Goal: Task Accomplishment & Management: Complete application form

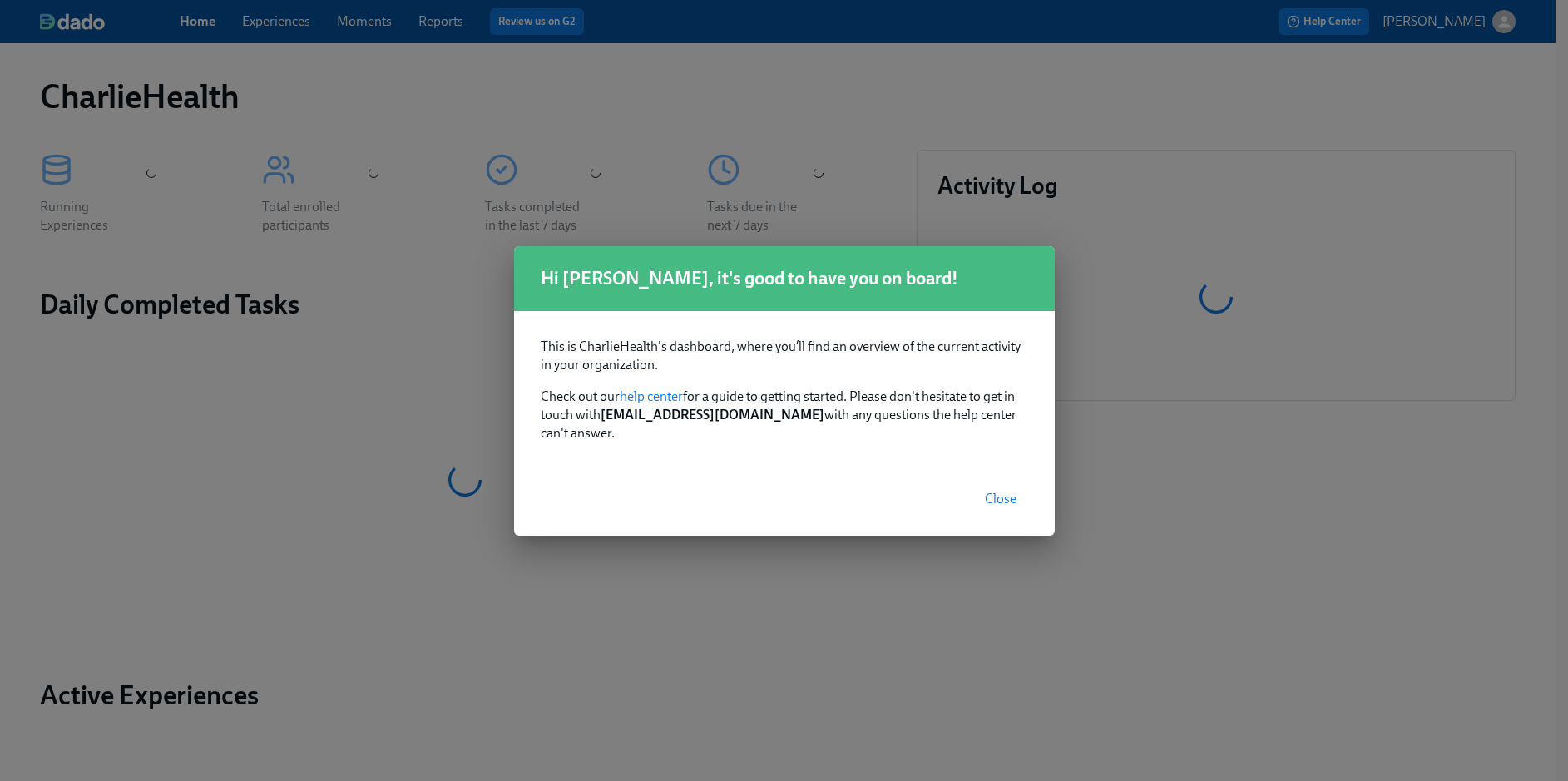
click at [1006, 491] on span "Close" at bounding box center [1001, 498] width 31 height 17
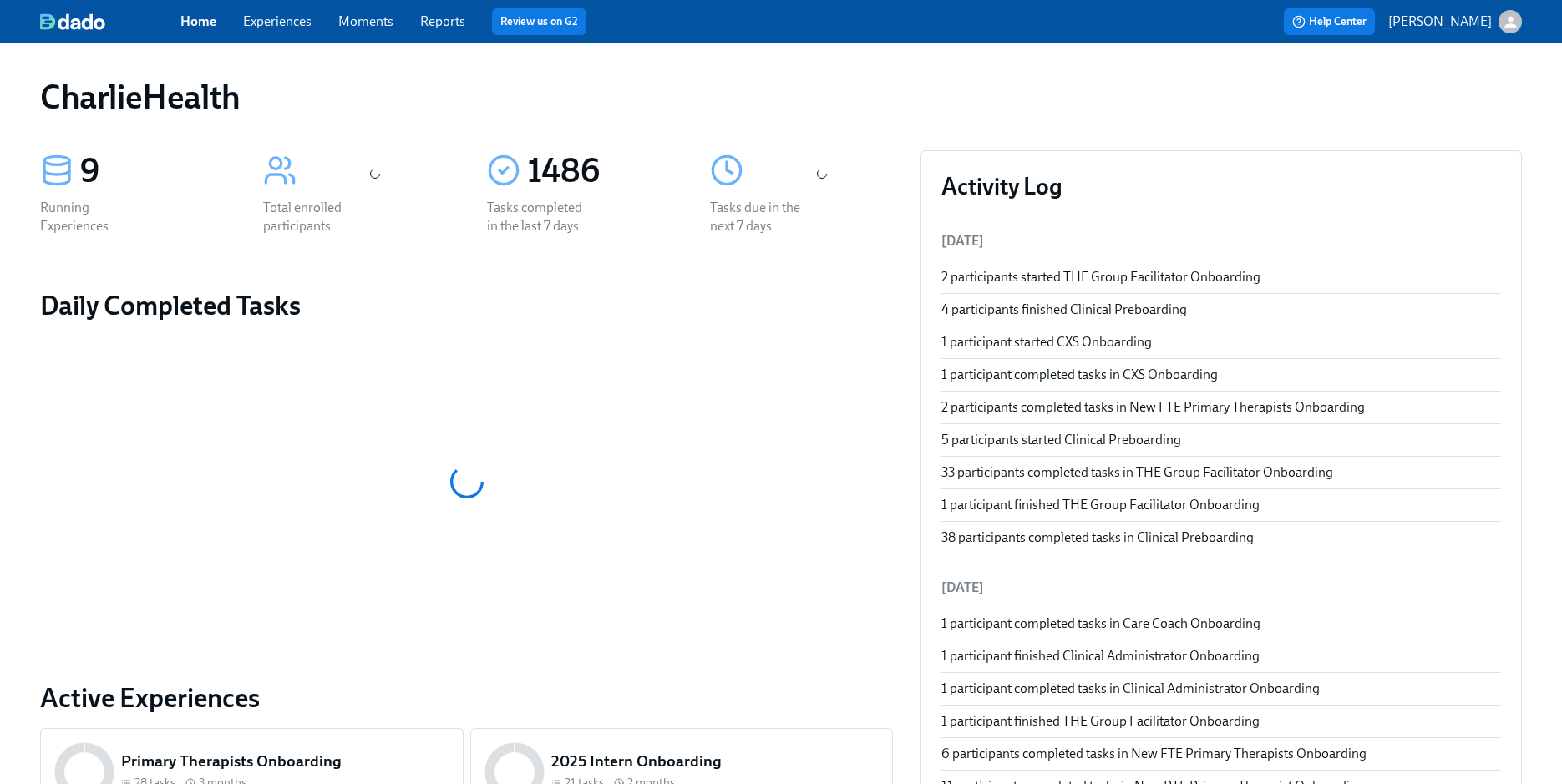
click at [271, 24] on link "Experiences" at bounding box center [277, 21] width 68 height 16
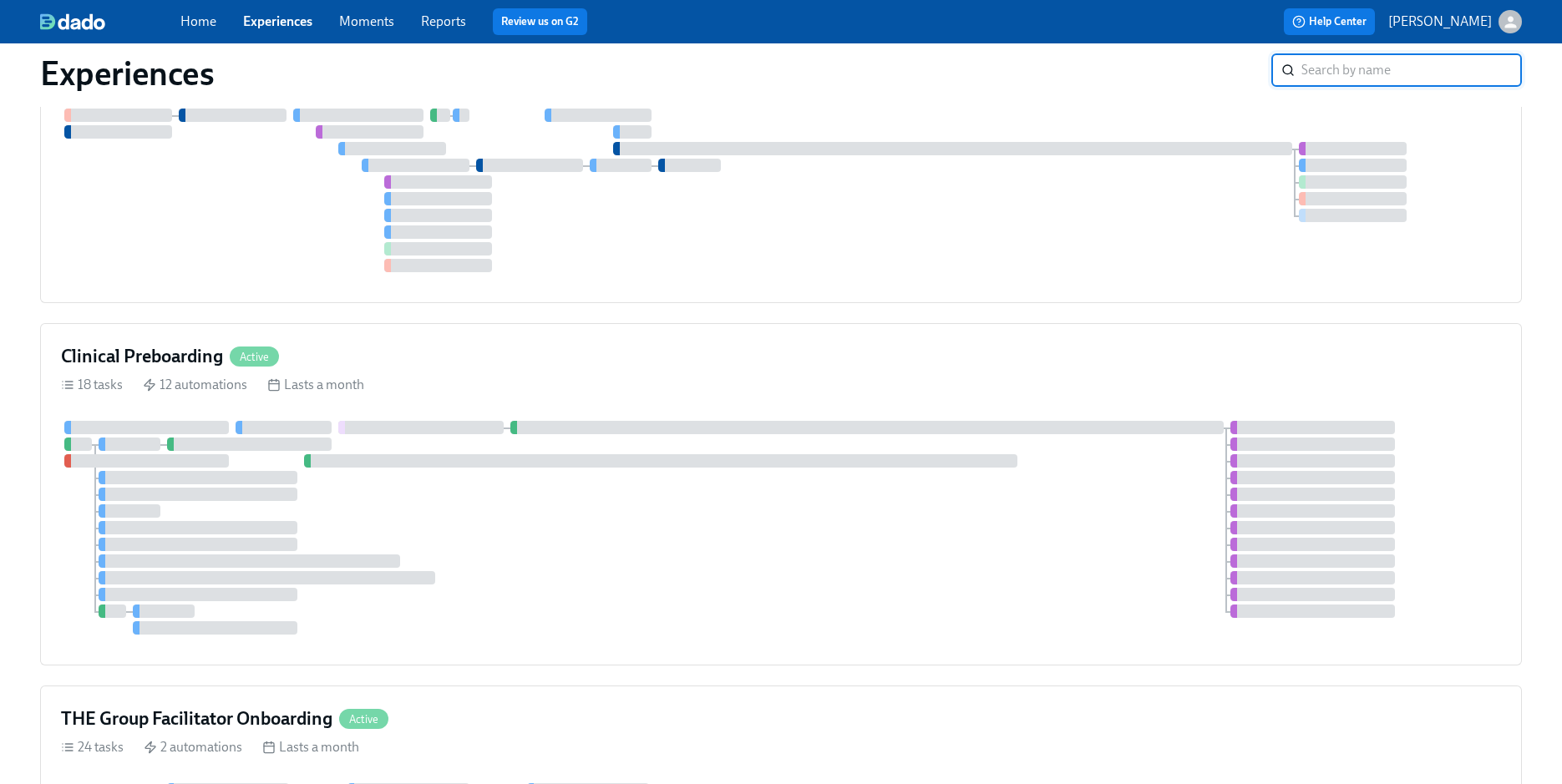
scroll to position [693, 0]
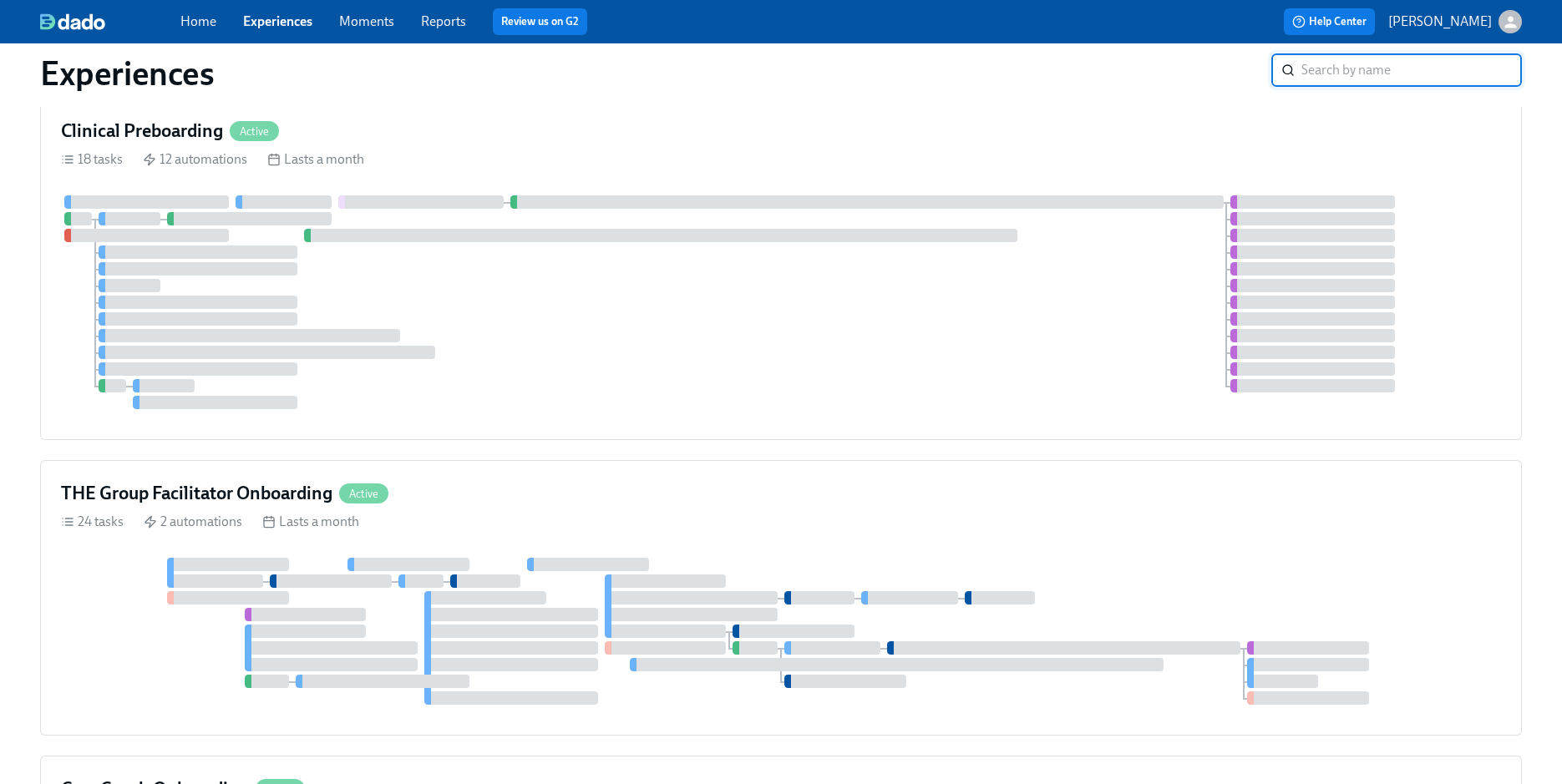
click at [565, 460] on div "THE Group Facilitator Onboarding Active 24 tasks 2 automations Lasts a month" at bounding box center [781, 597] width 1482 height 275
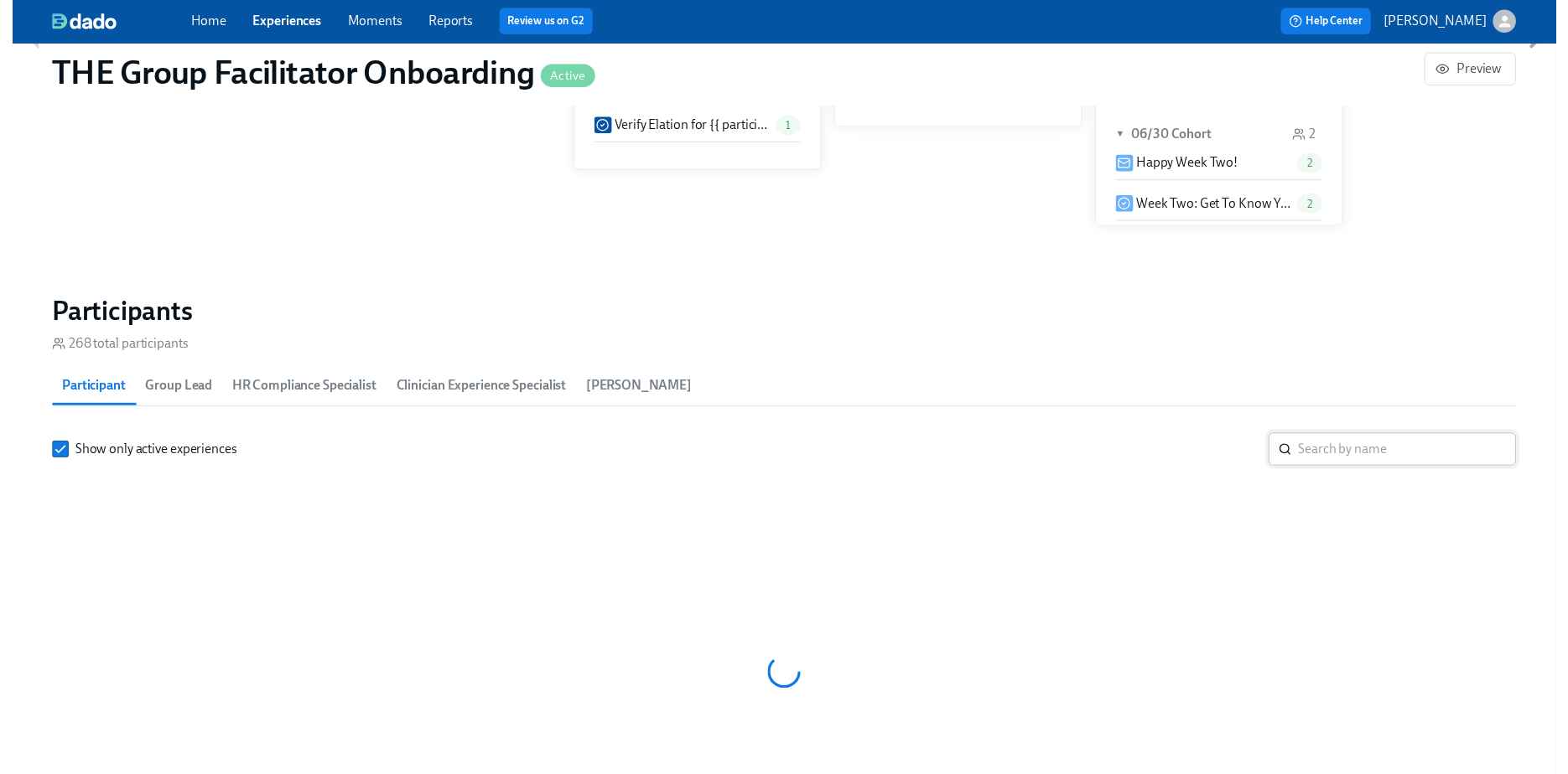
scroll to position [1336, 0]
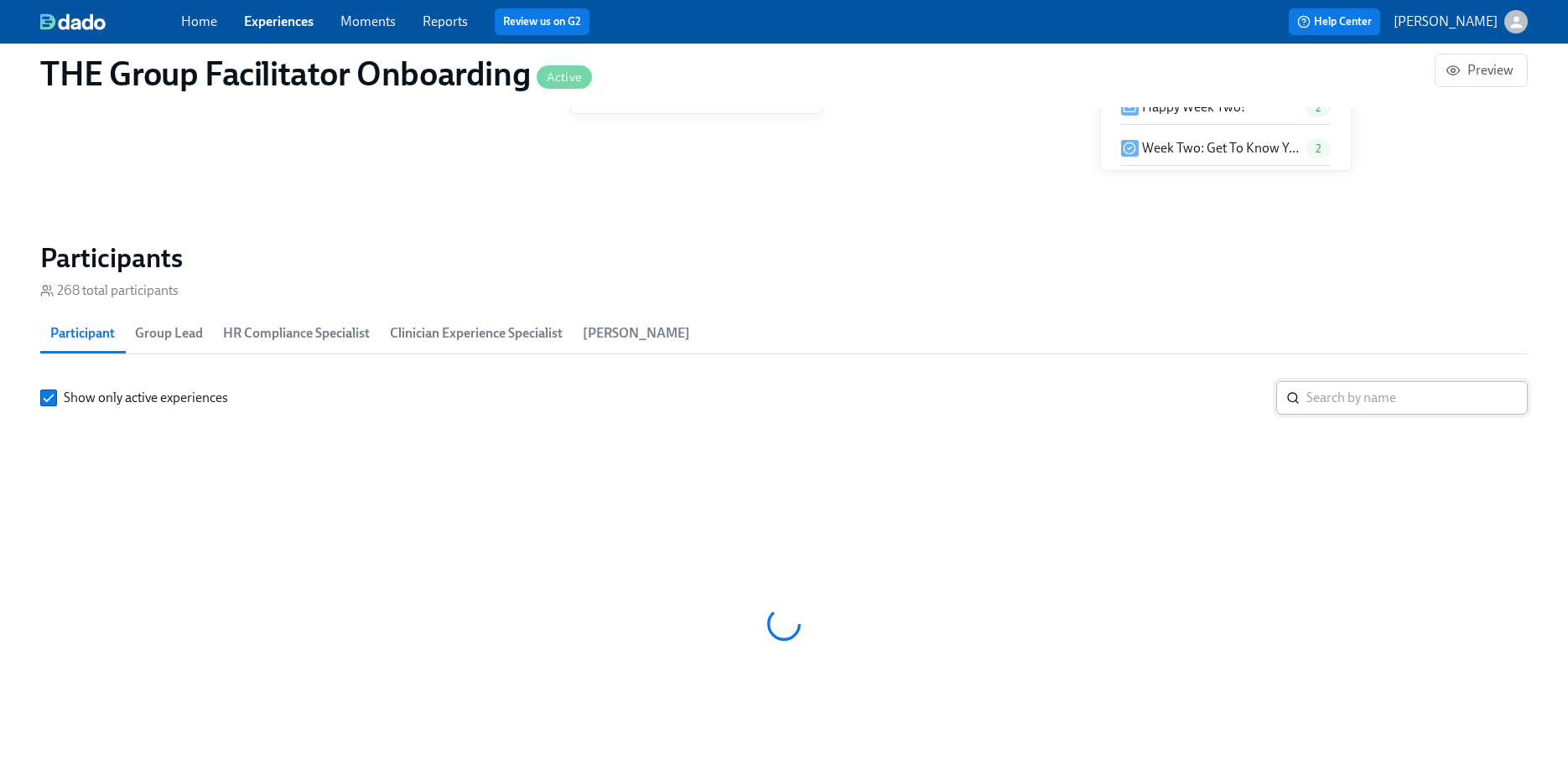
click at [1363, 408] on input "search" at bounding box center [1416, 398] width 221 height 33
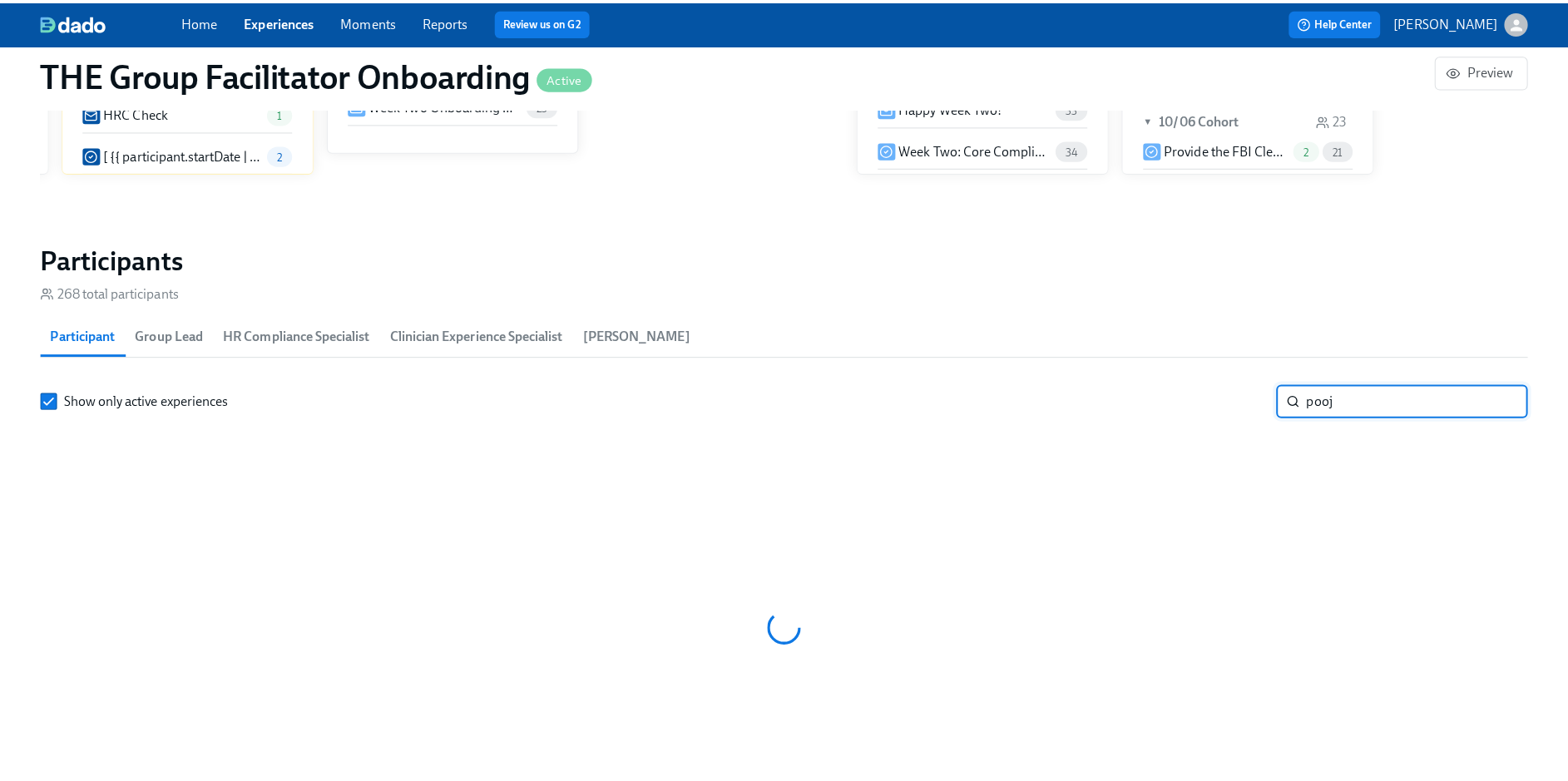
scroll to position [0, 21809]
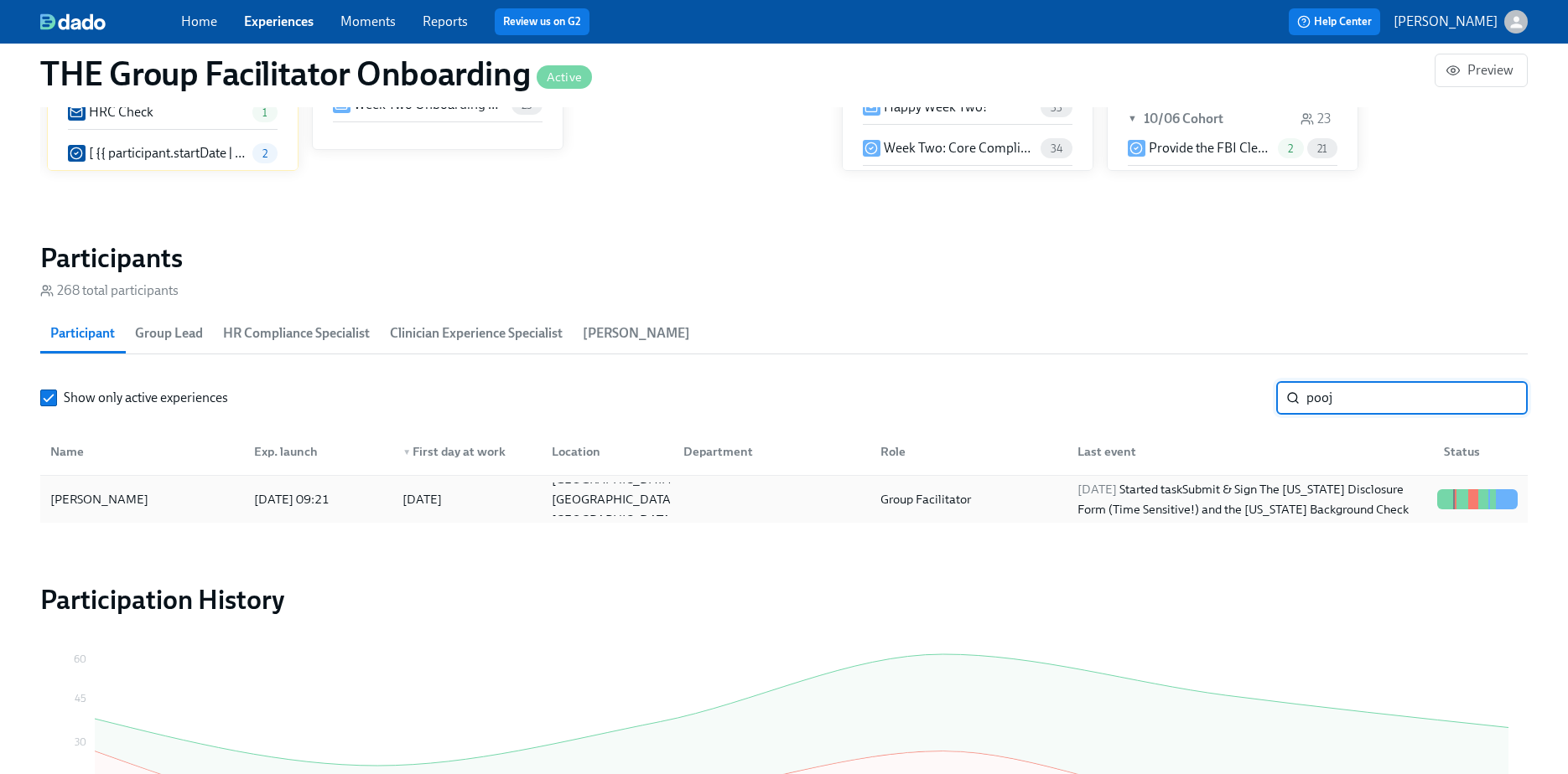
type input "pooj"
click at [124, 495] on div "Pooja Bhula" at bounding box center [142, 500] width 197 height 33
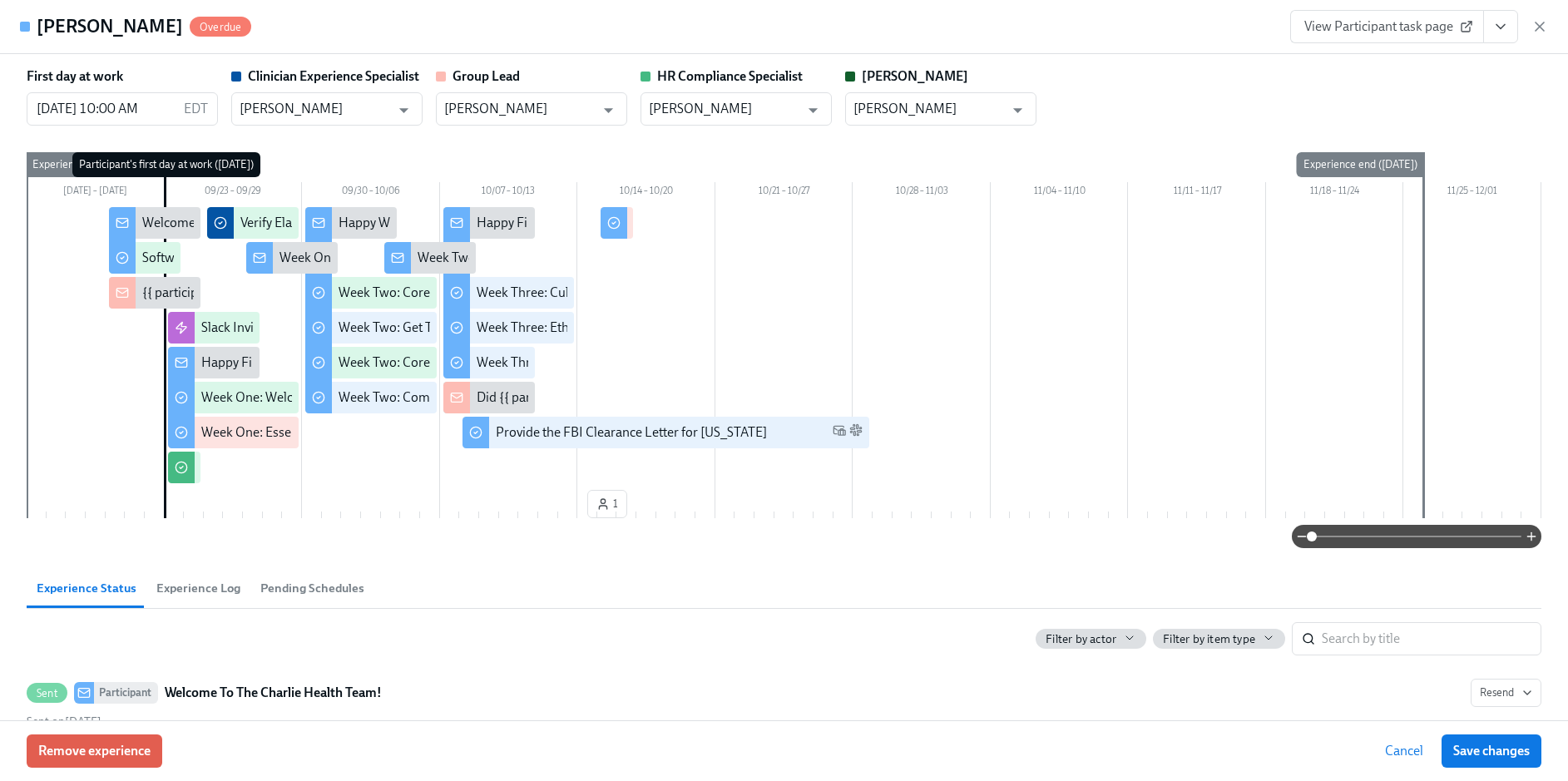
click at [1510, 29] on button "View task page" at bounding box center [1500, 26] width 35 height 33
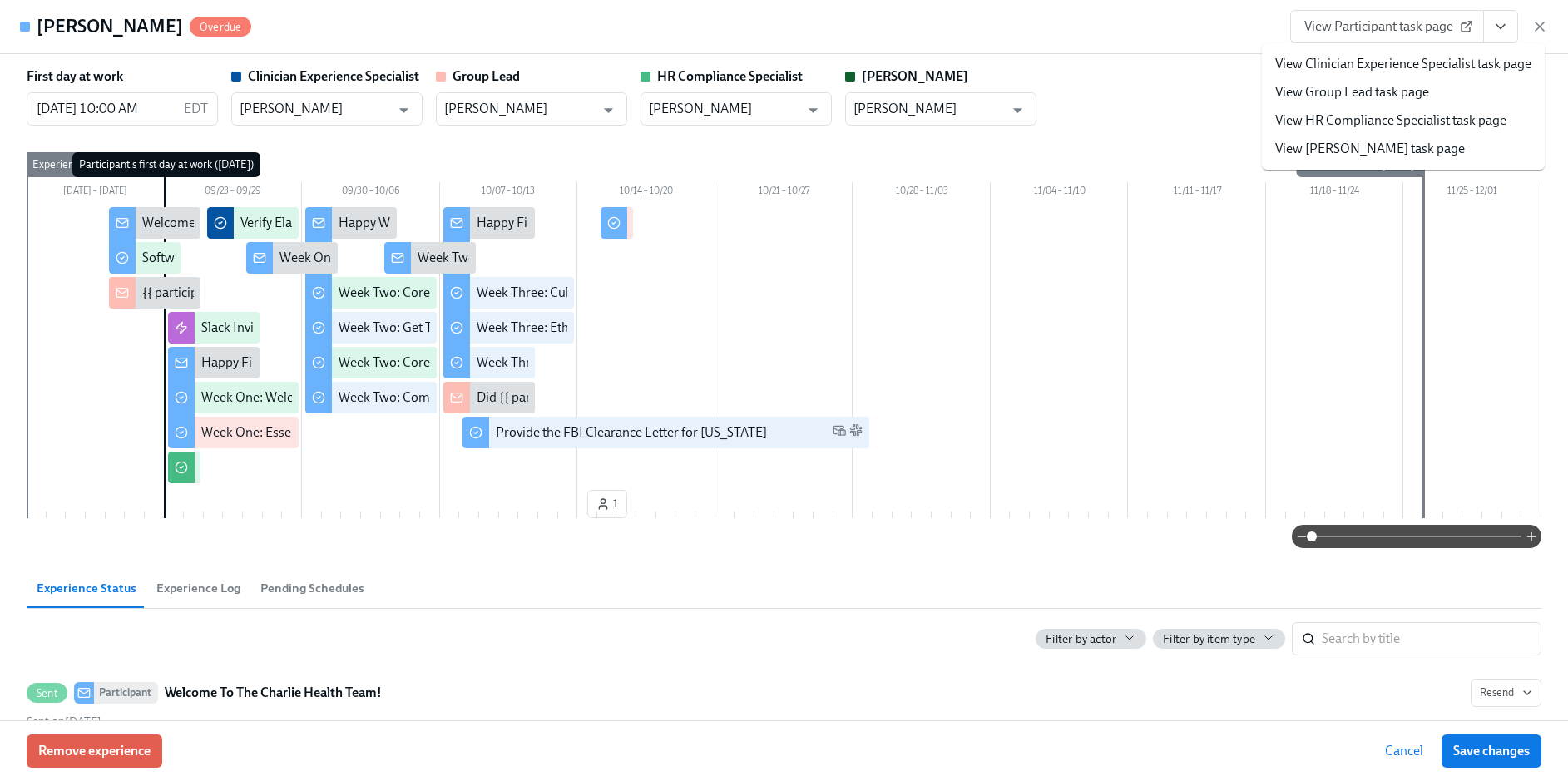
click at [1344, 117] on link "View HR Compliance Specialist task page" at bounding box center [1390, 120] width 231 height 18
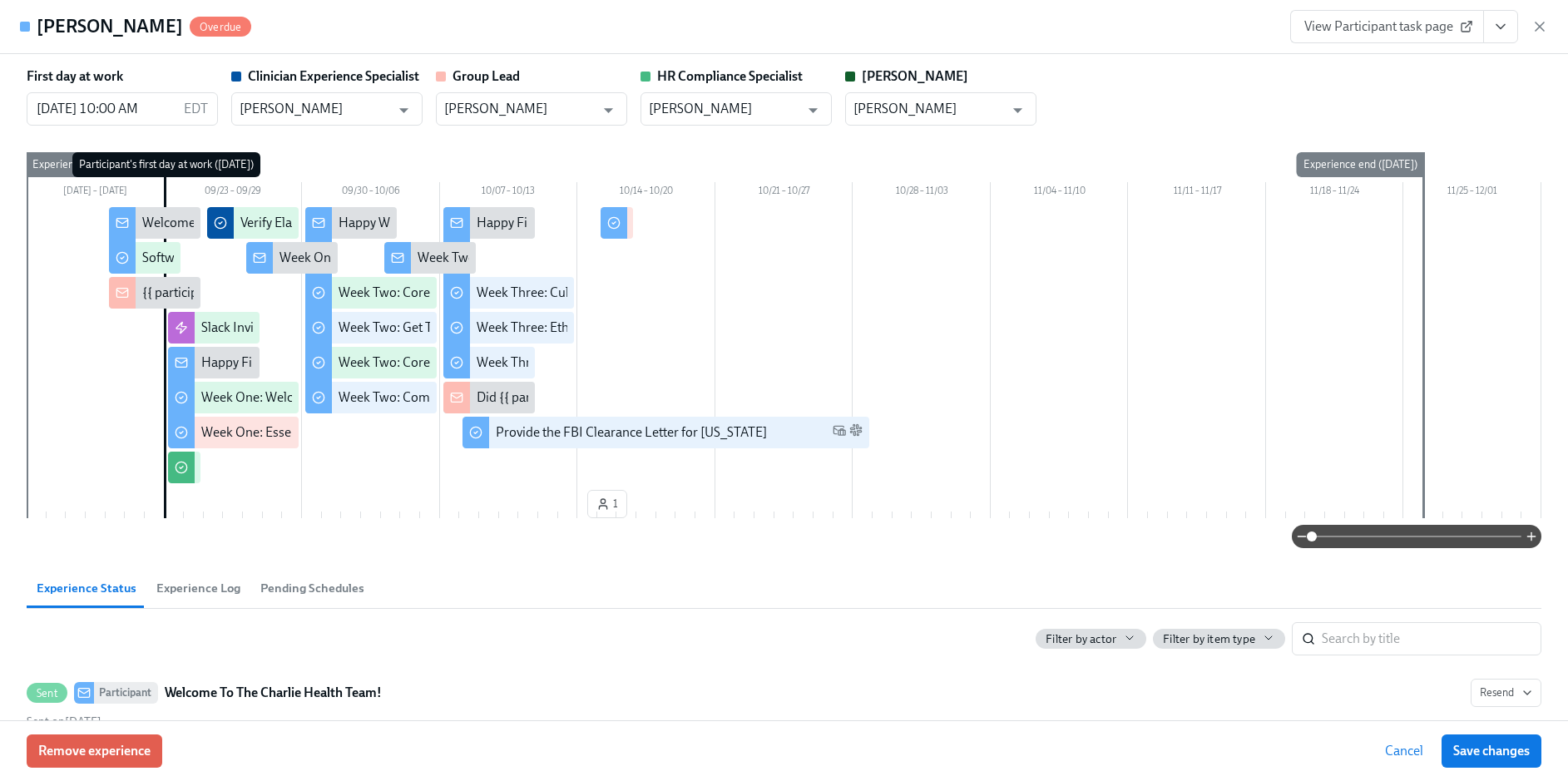
scroll to position [258, 0]
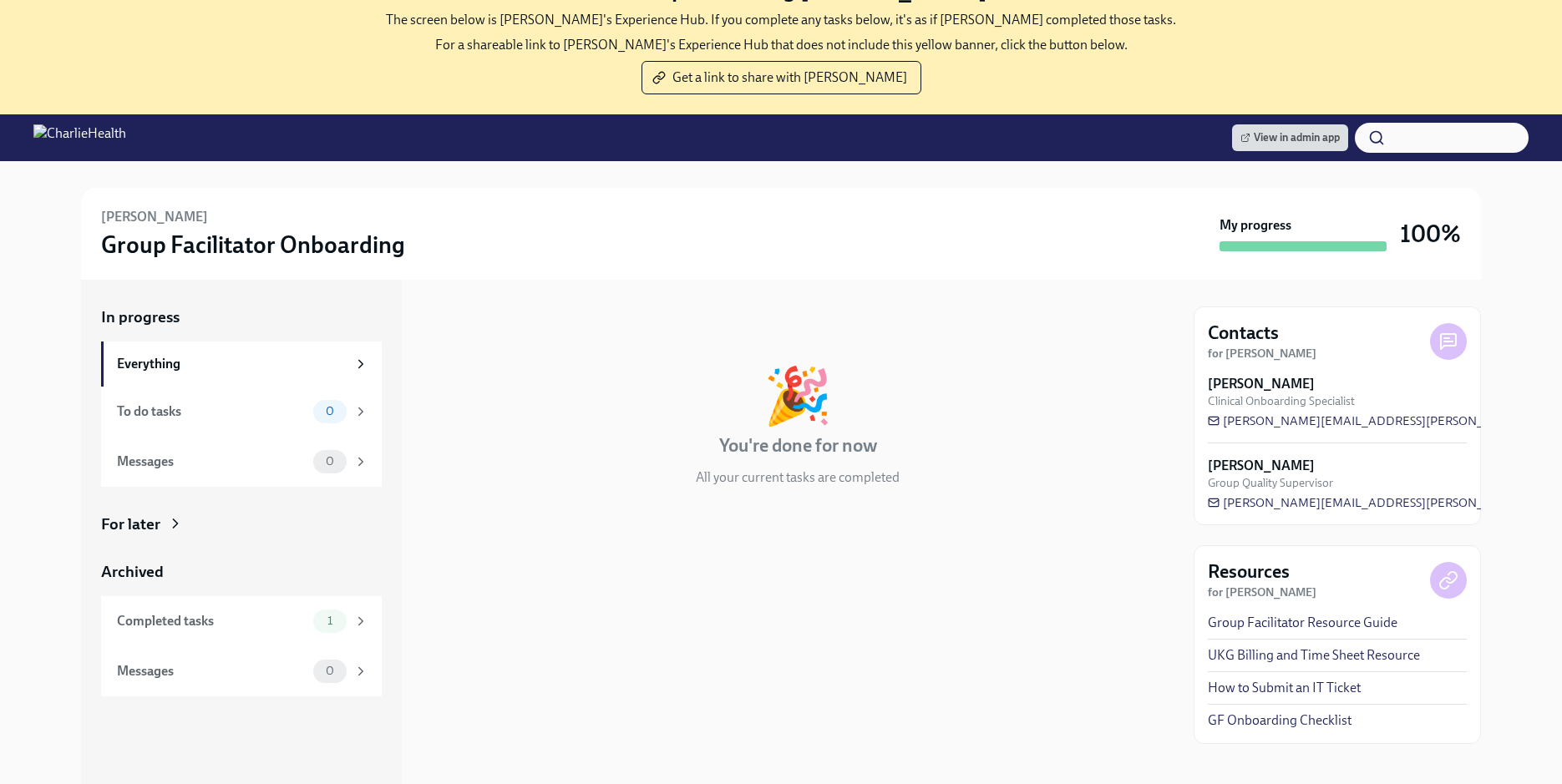
scroll to position [188, 0]
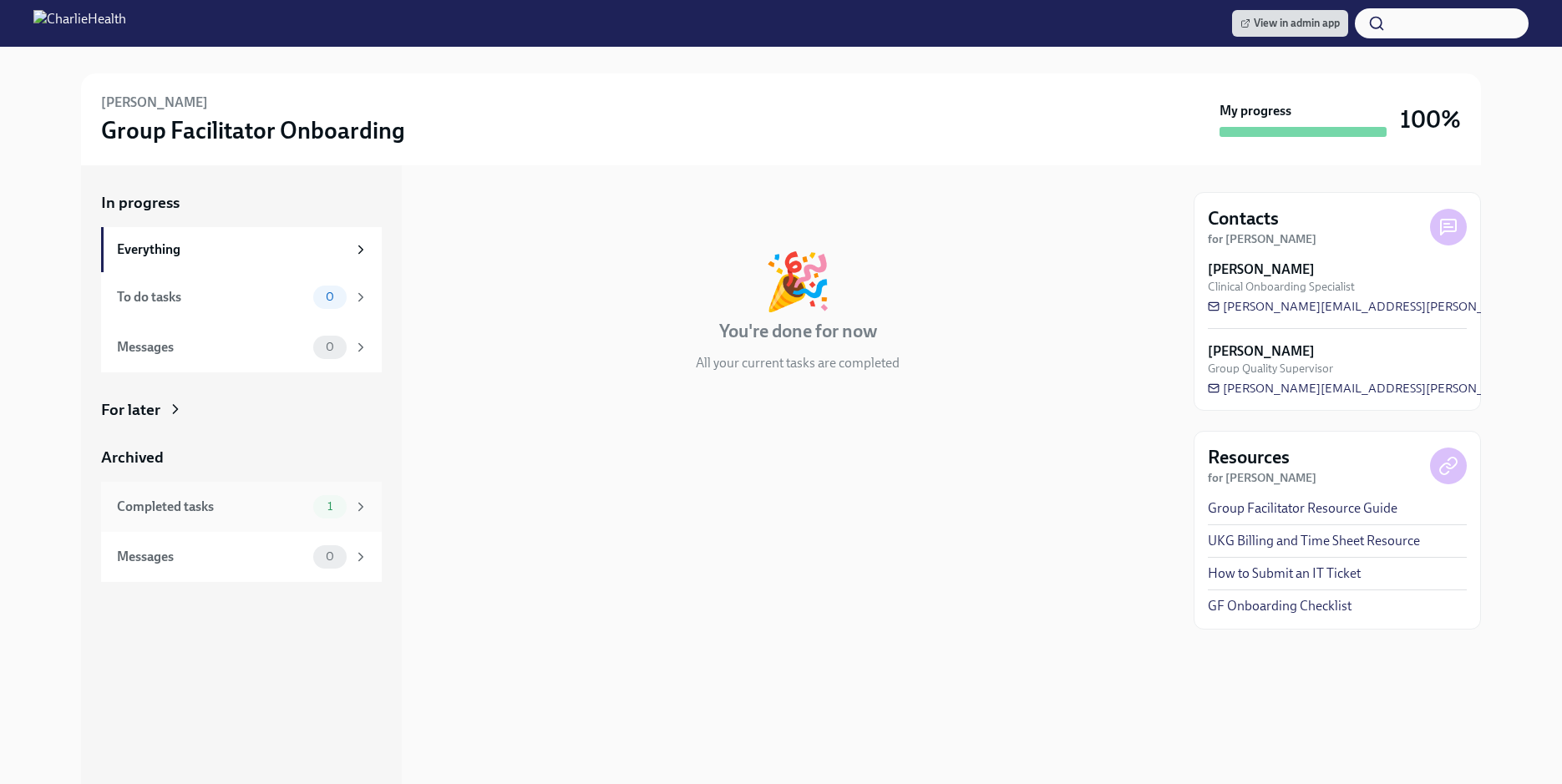
click at [262, 518] on div "Completed tasks 1" at bounding box center [243, 506] width 252 height 24
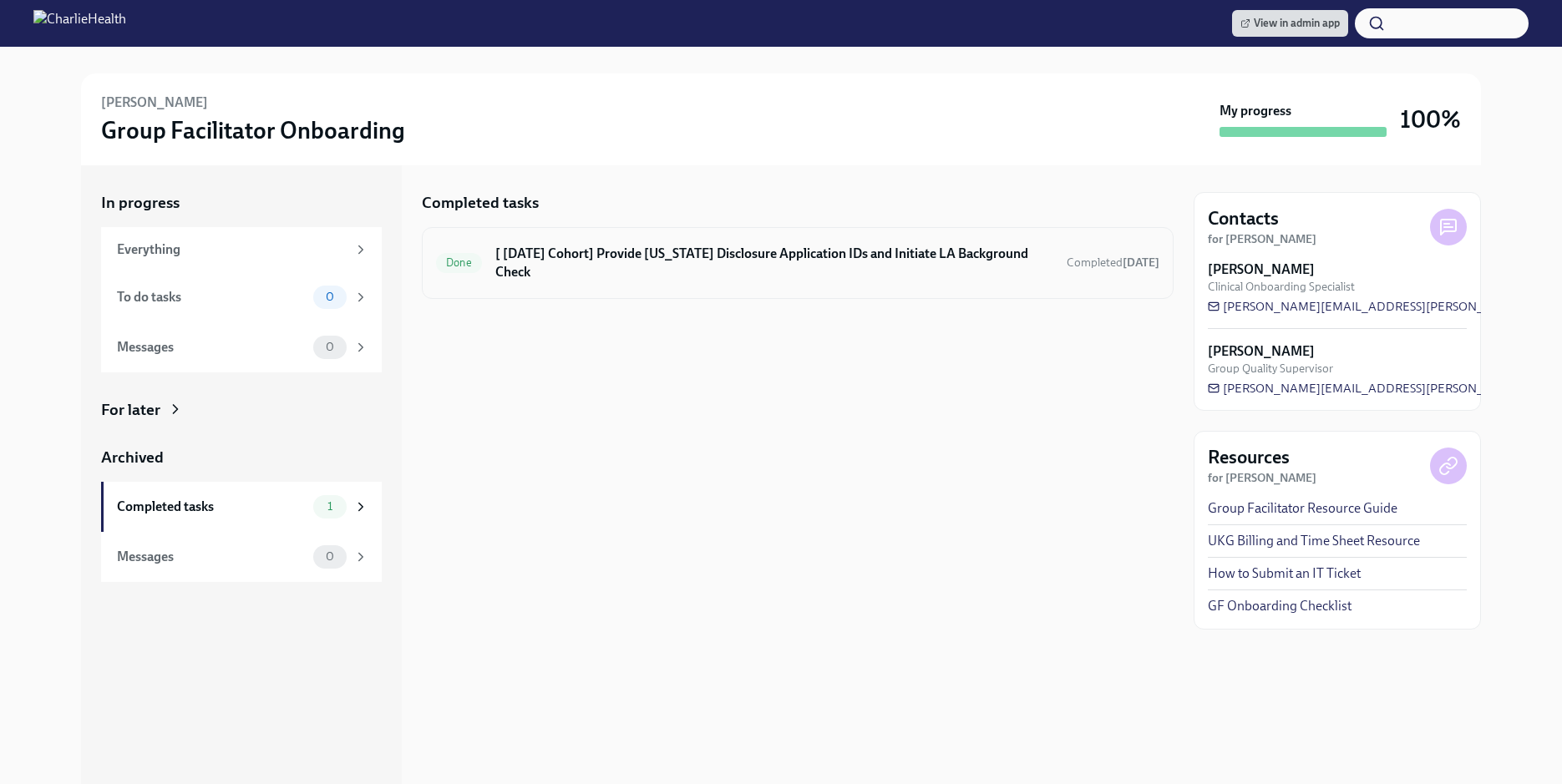
click at [784, 260] on h6 "[ Sep 23rd Cohort] Provide Utah Disclosure Application IDs and Initiate LA Back…" at bounding box center [774, 263] width 558 height 37
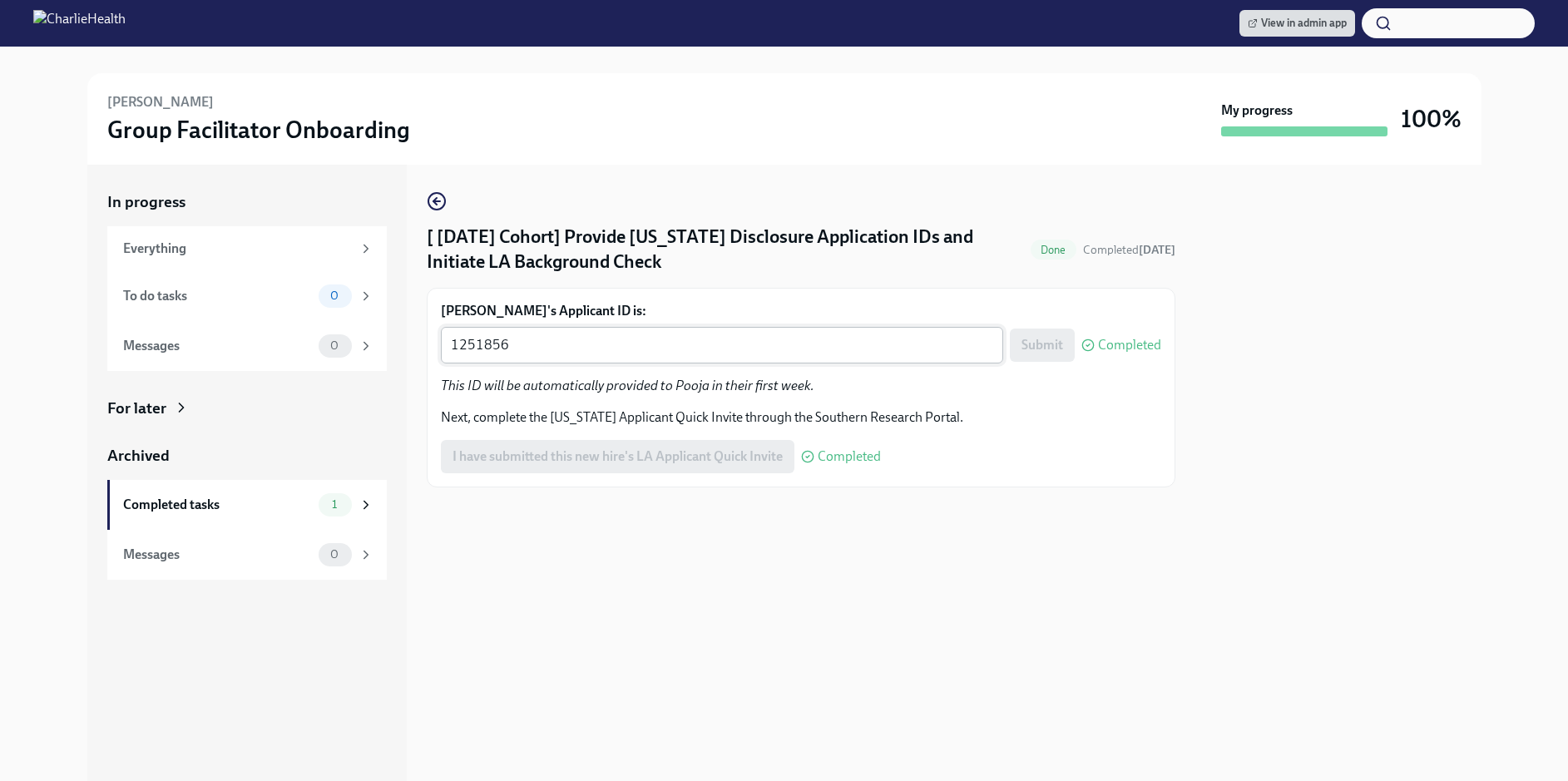
click at [634, 339] on textarea "1251856" at bounding box center [721, 344] width 542 height 20
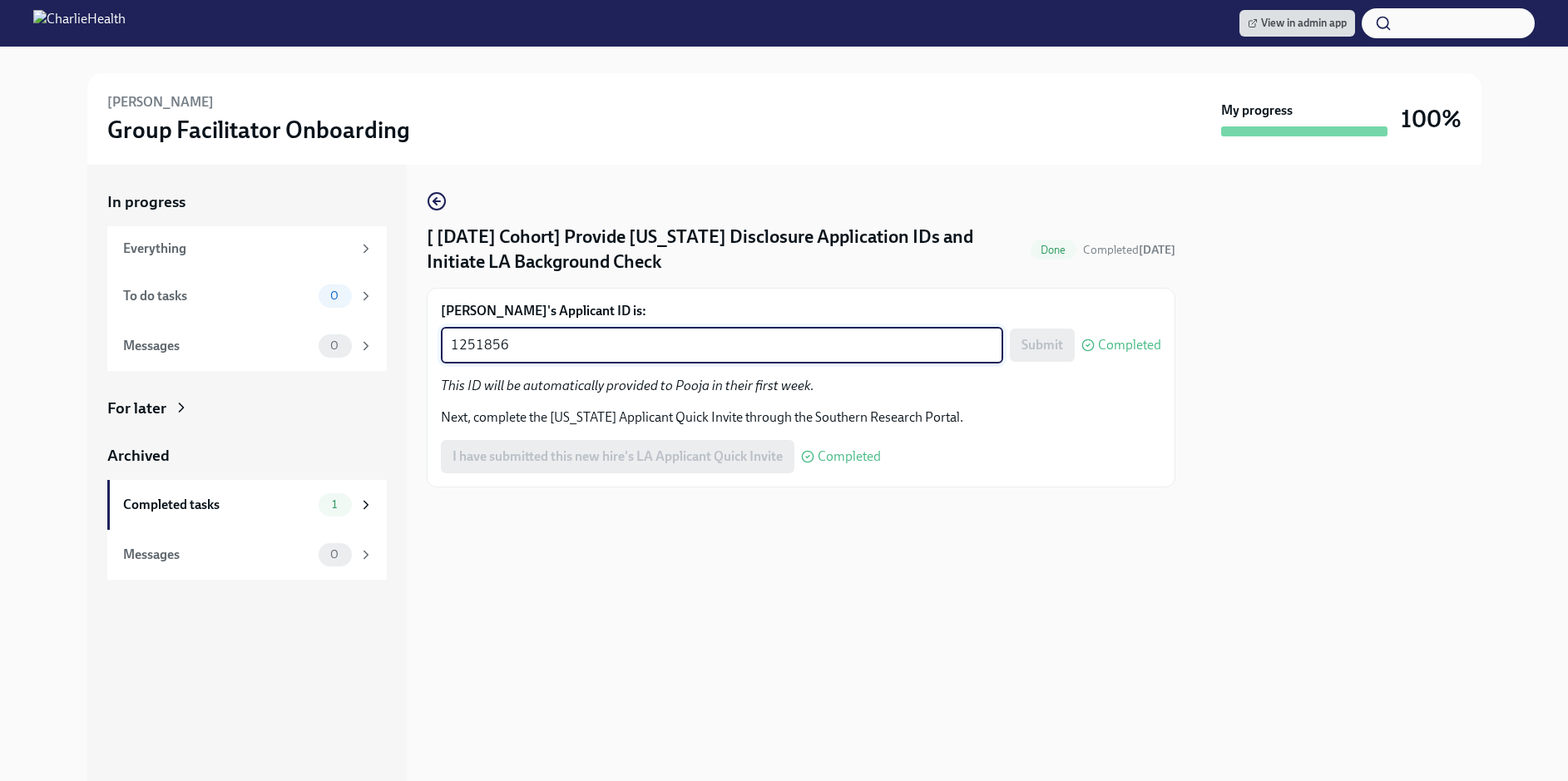
click at [634, 339] on textarea "1251856" at bounding box center [721, 344] width 542 height 20
paste textarea "833"
type textarea "1258336"
click at [1075, 342] on div "Submit Completed" at bounding box center [1085, 345] width 151 height 33
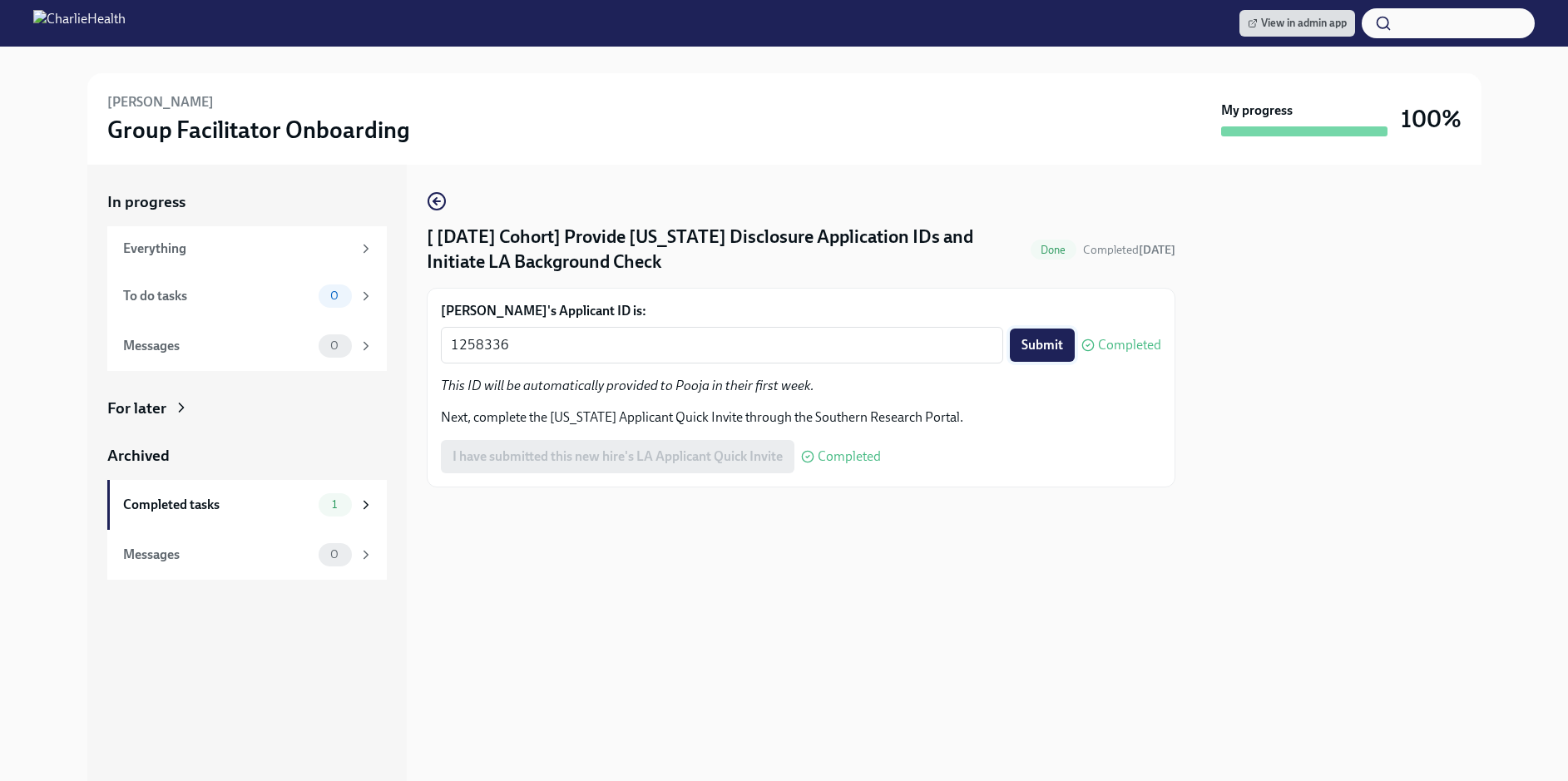
click at [1042, 341] on span "Submit" at bounding box center [1042, 344] width 42 height 17
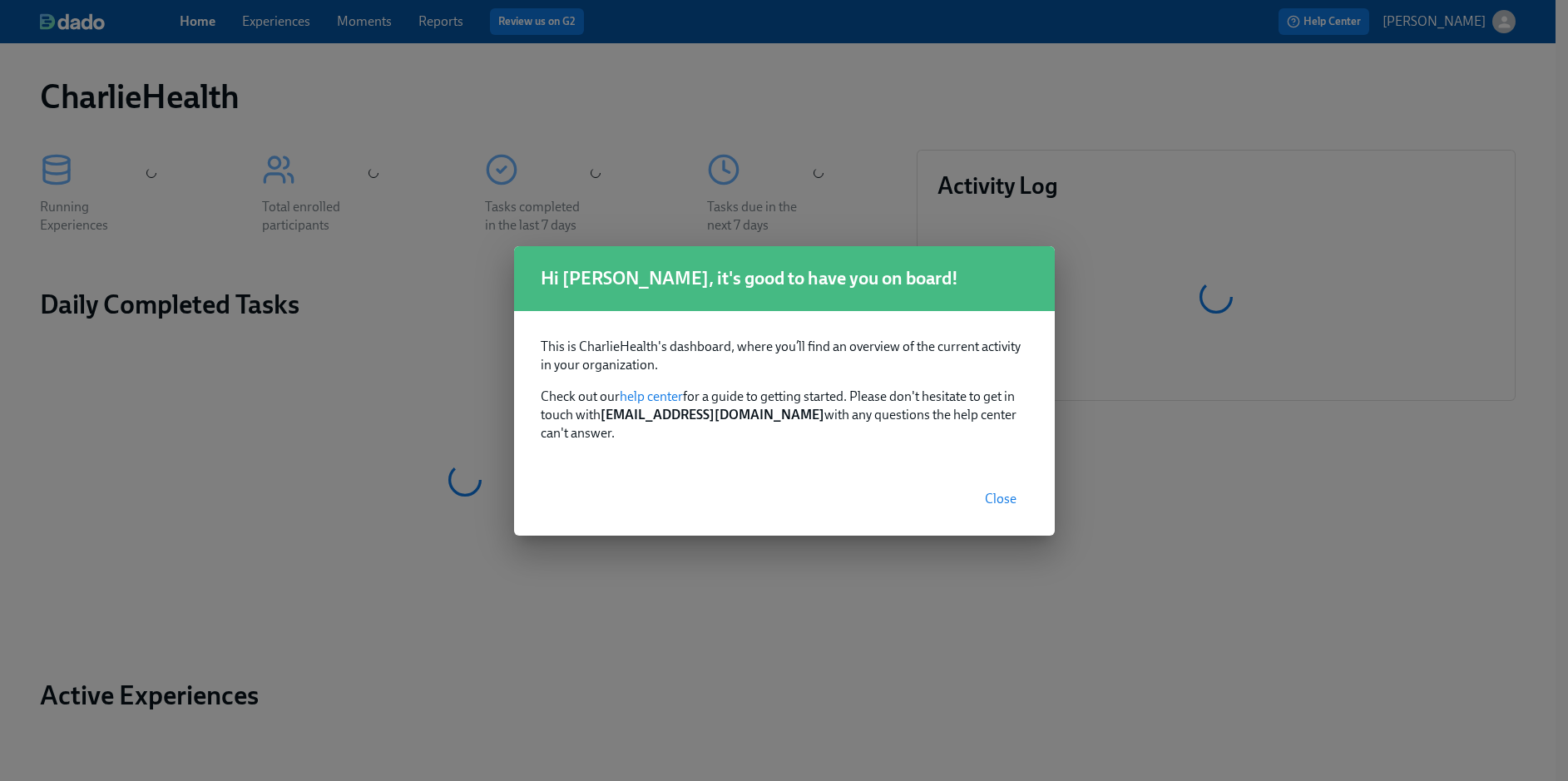
click at [1006, 496] on span "Close" at bounding box center [1001, 498] width 31 height 17
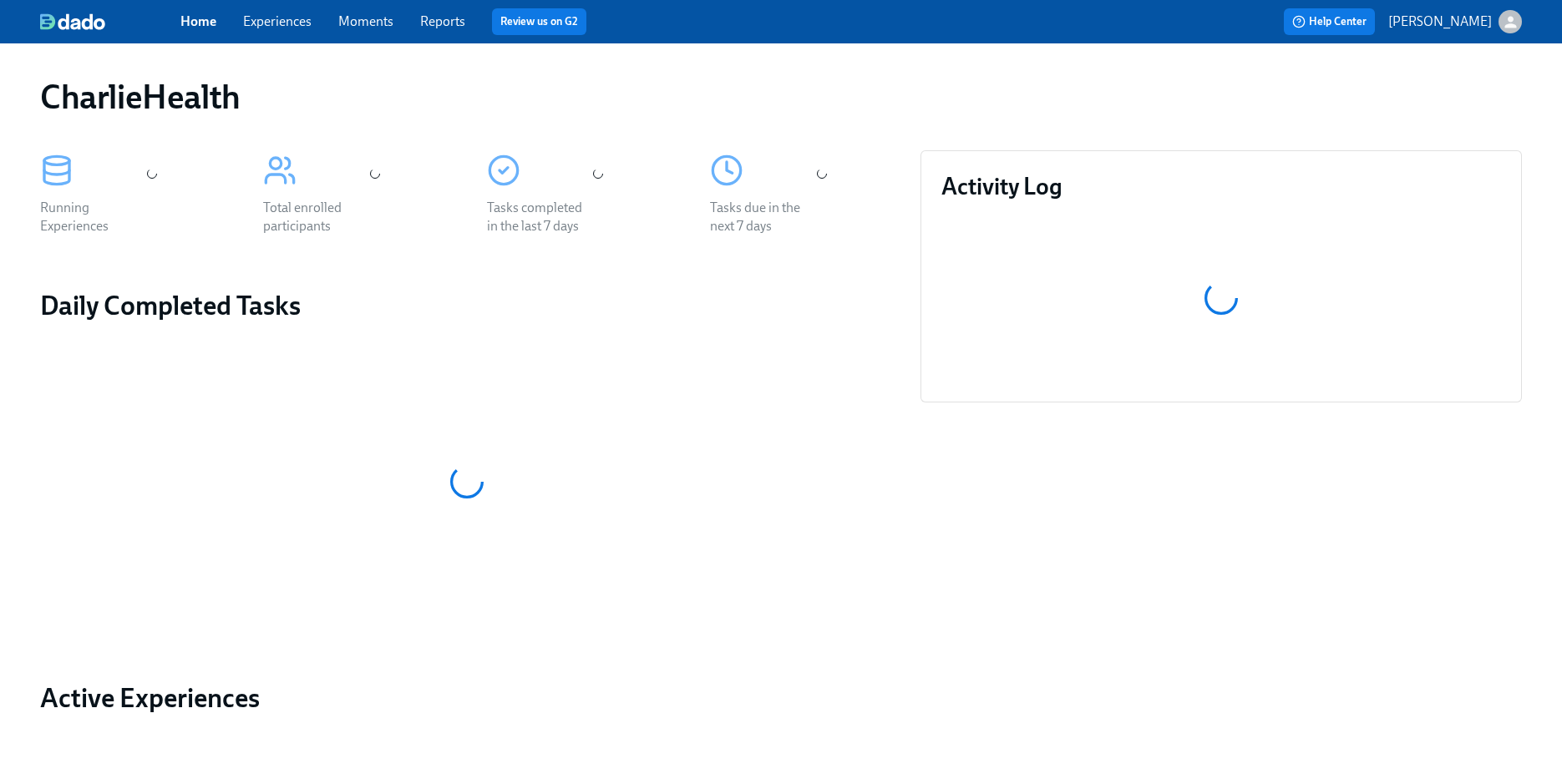
click at [307, 20] on link "Experiences" at bounding box center [277, 21] width 68 height 16
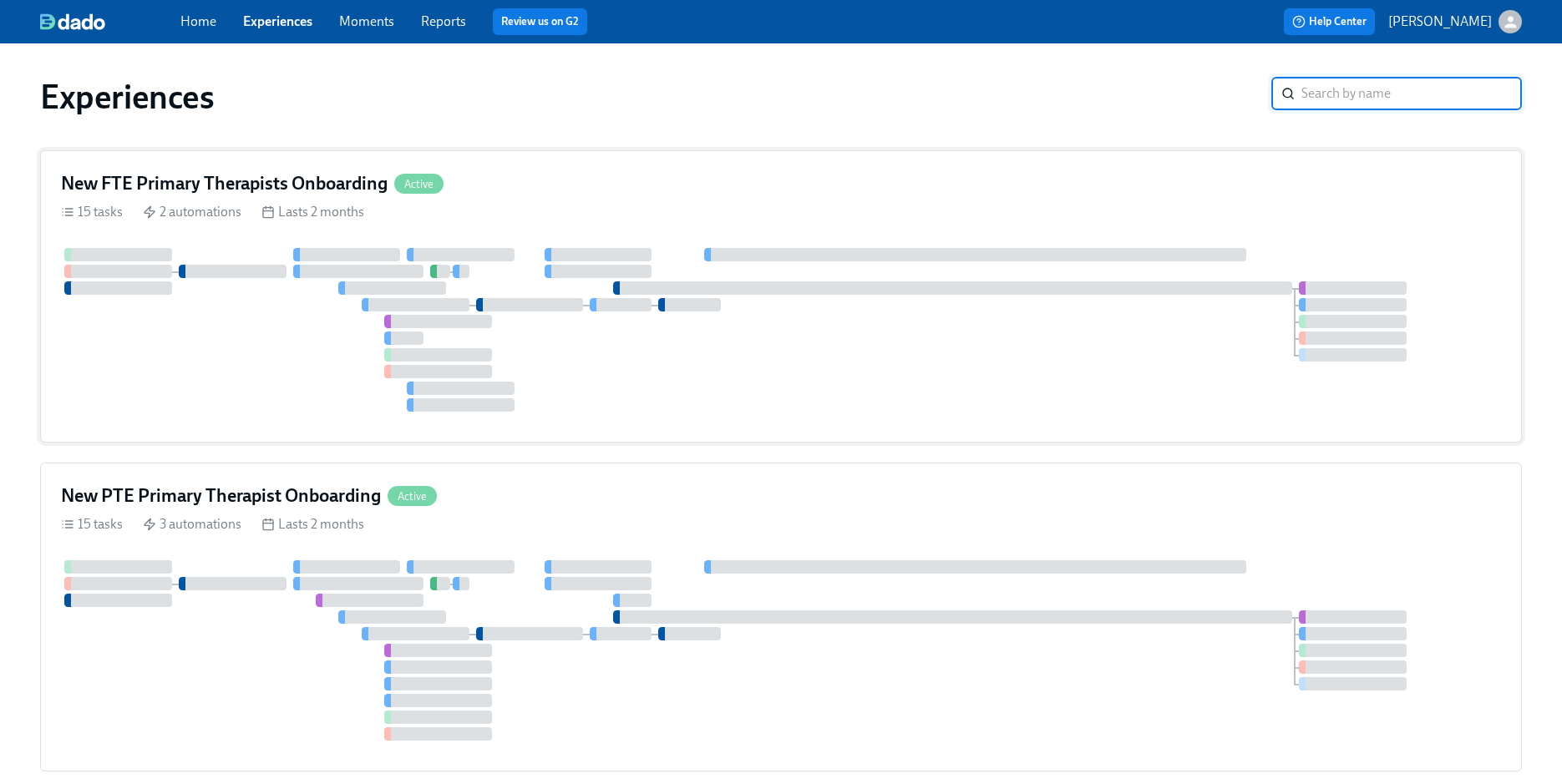
scroll to position [604, 0]
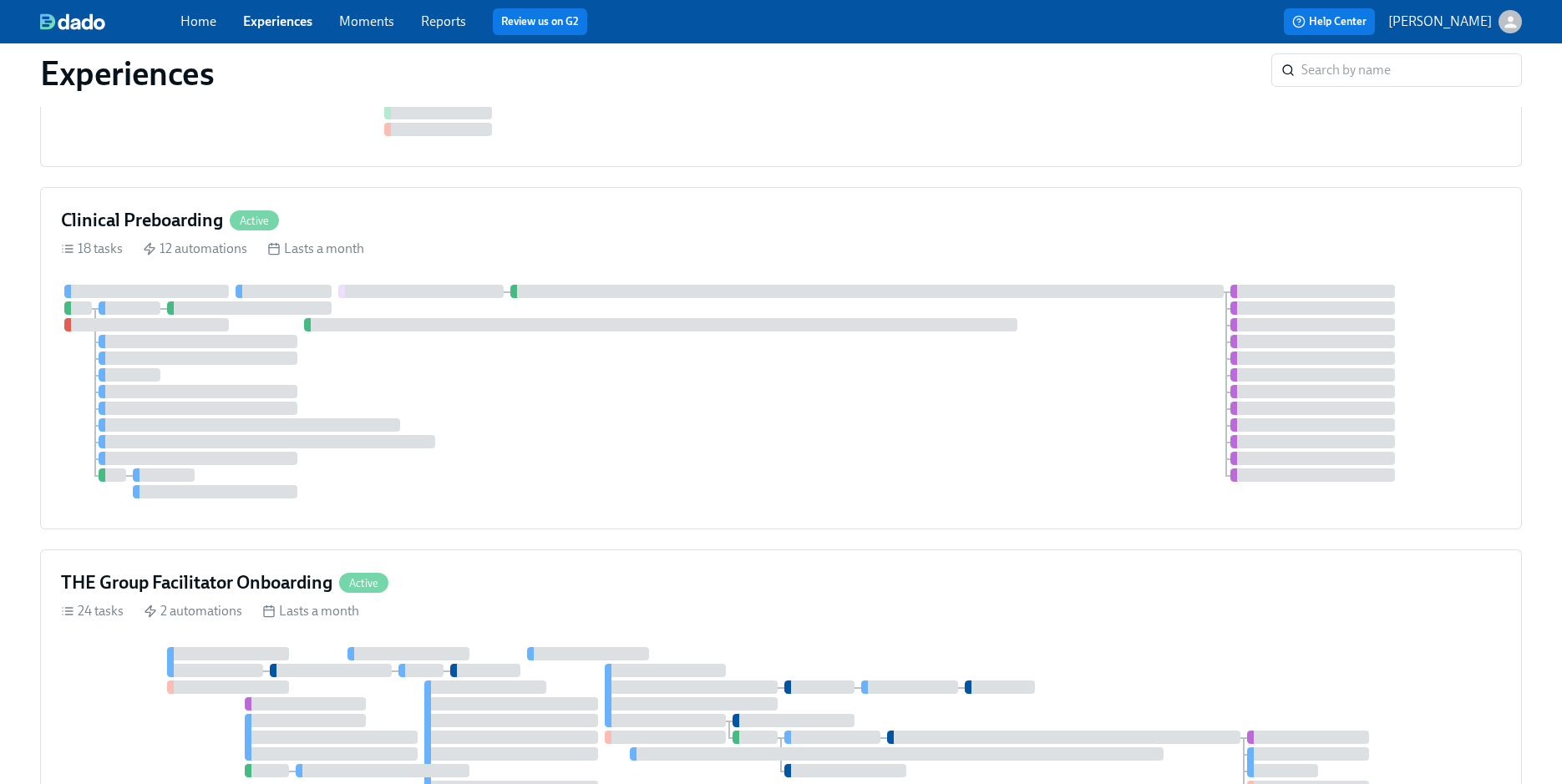
click at [990, 414] on div at bounding box center [781, 391] width 1440 height 214
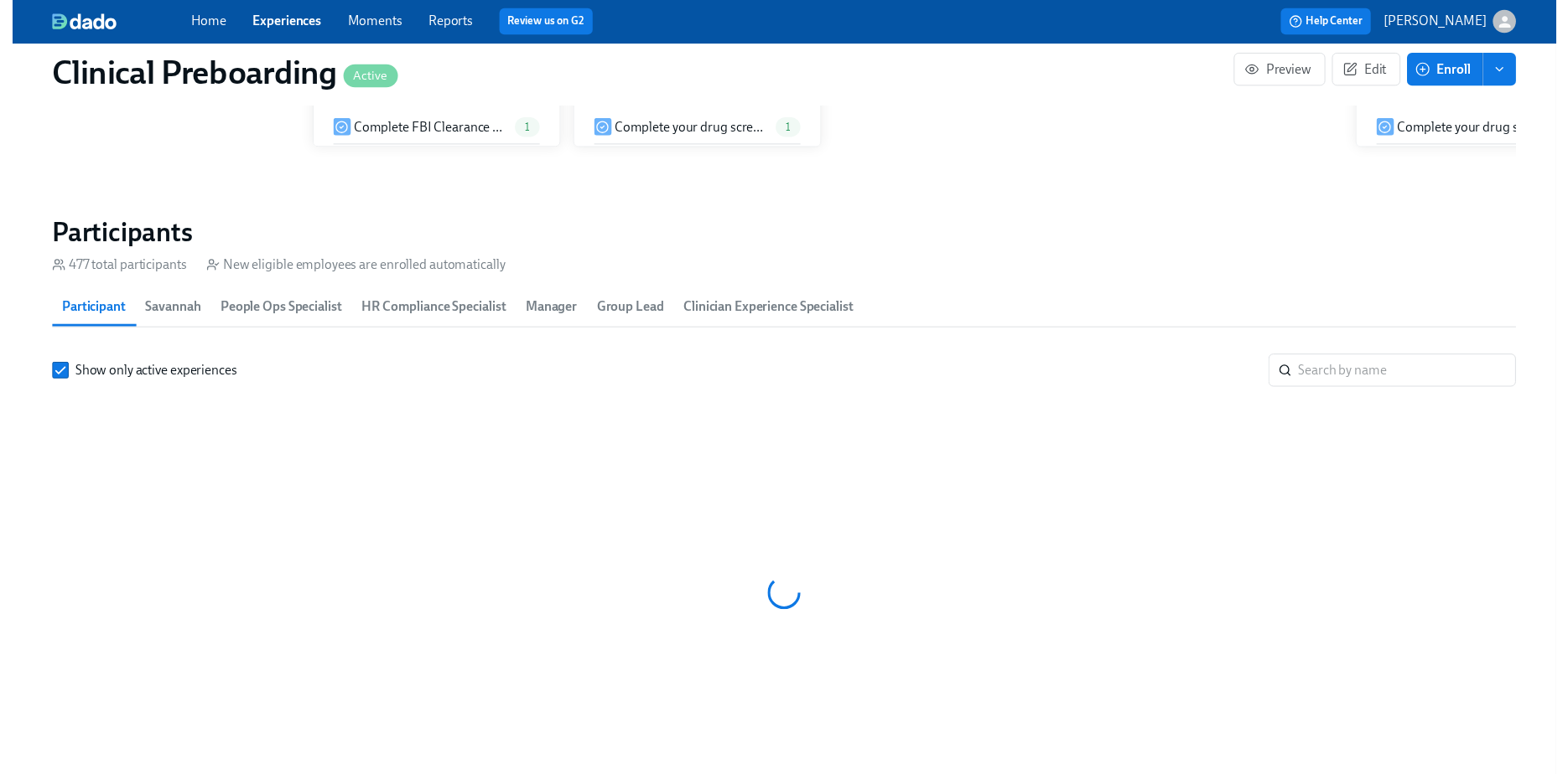
scroll to position [1796, 0]
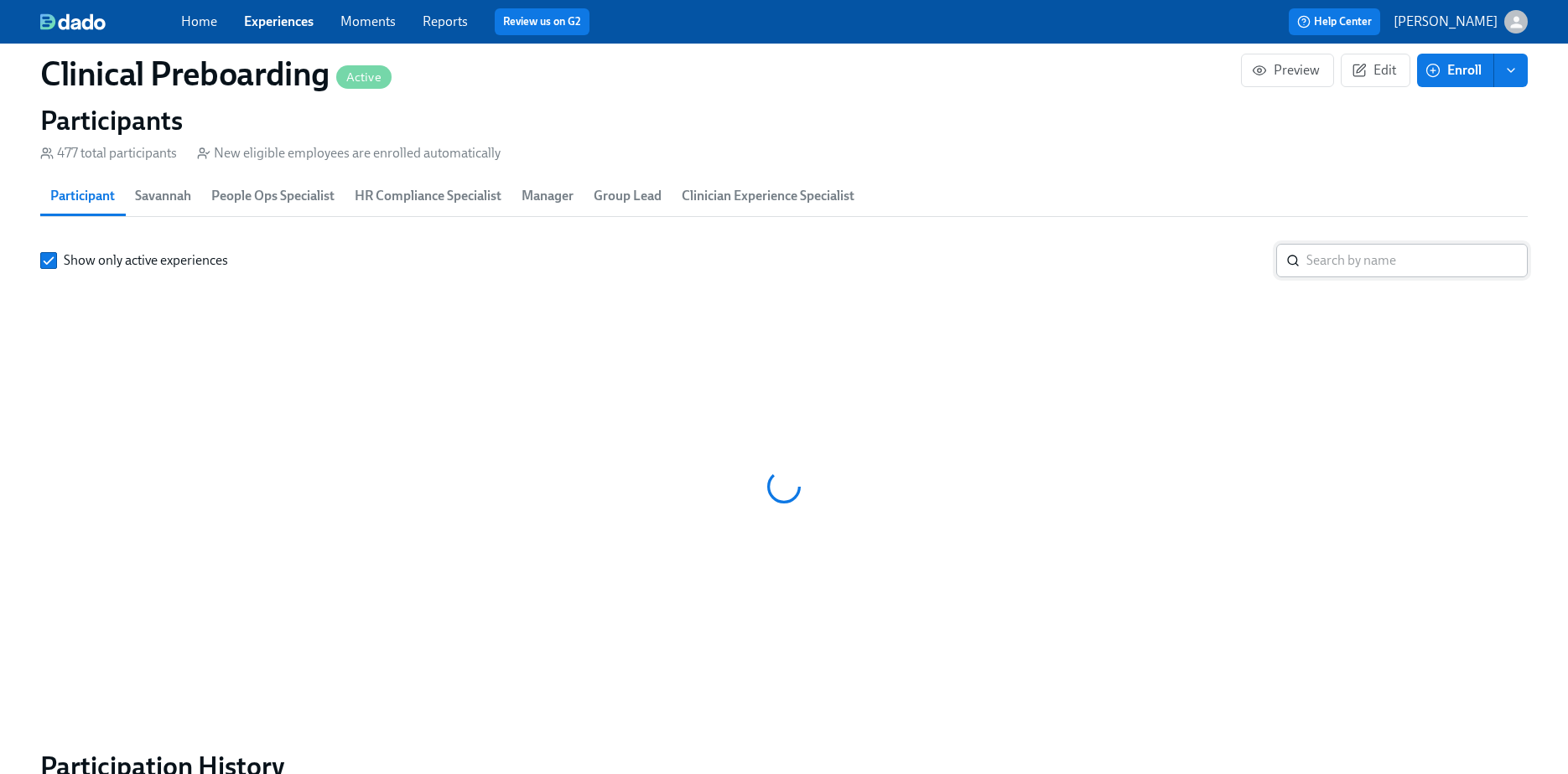
click at [1362, 259] on input "search" at bounding box center [1416, 260] width 221 height 33
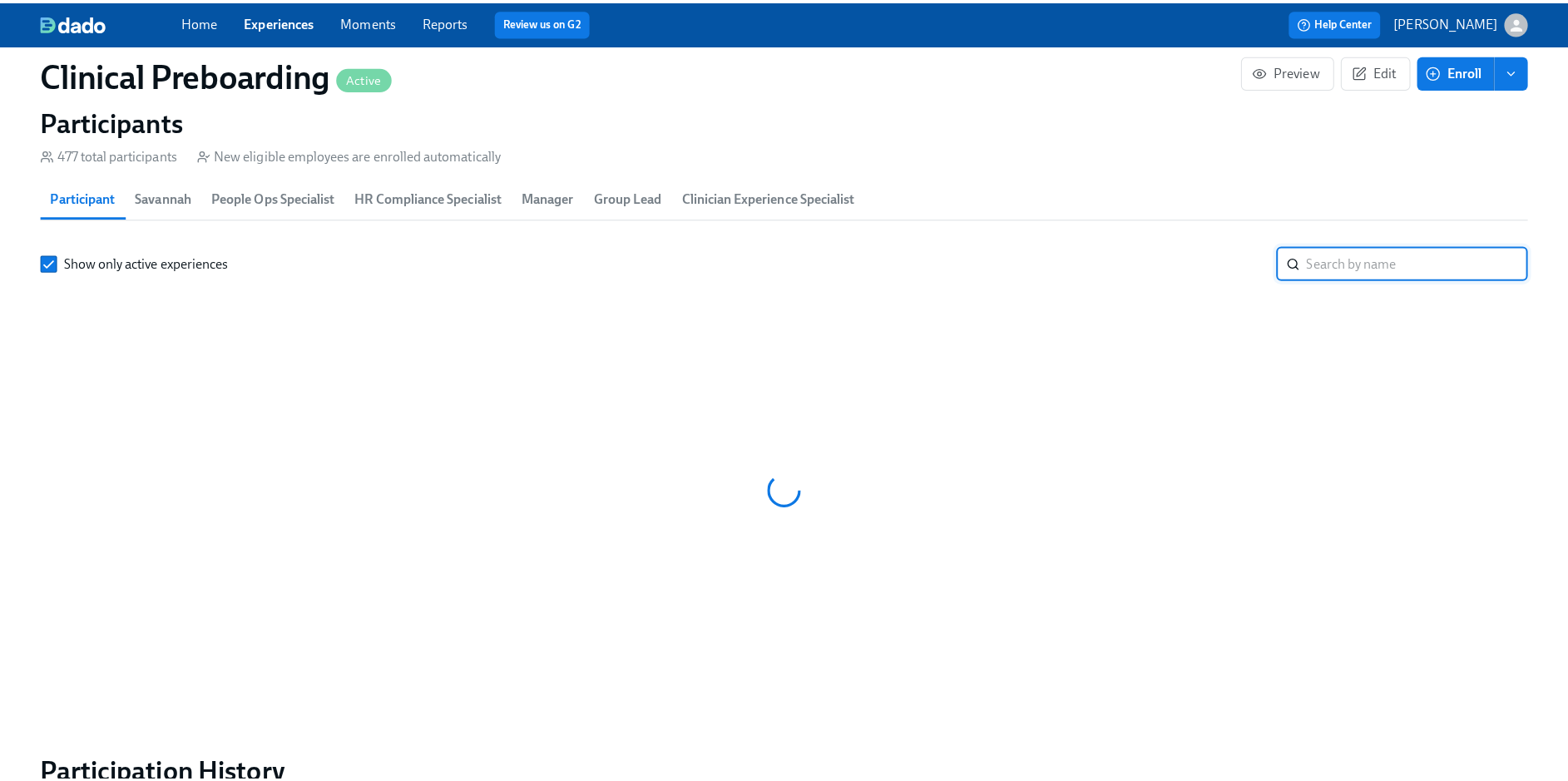
scroll to position [0, 19707]
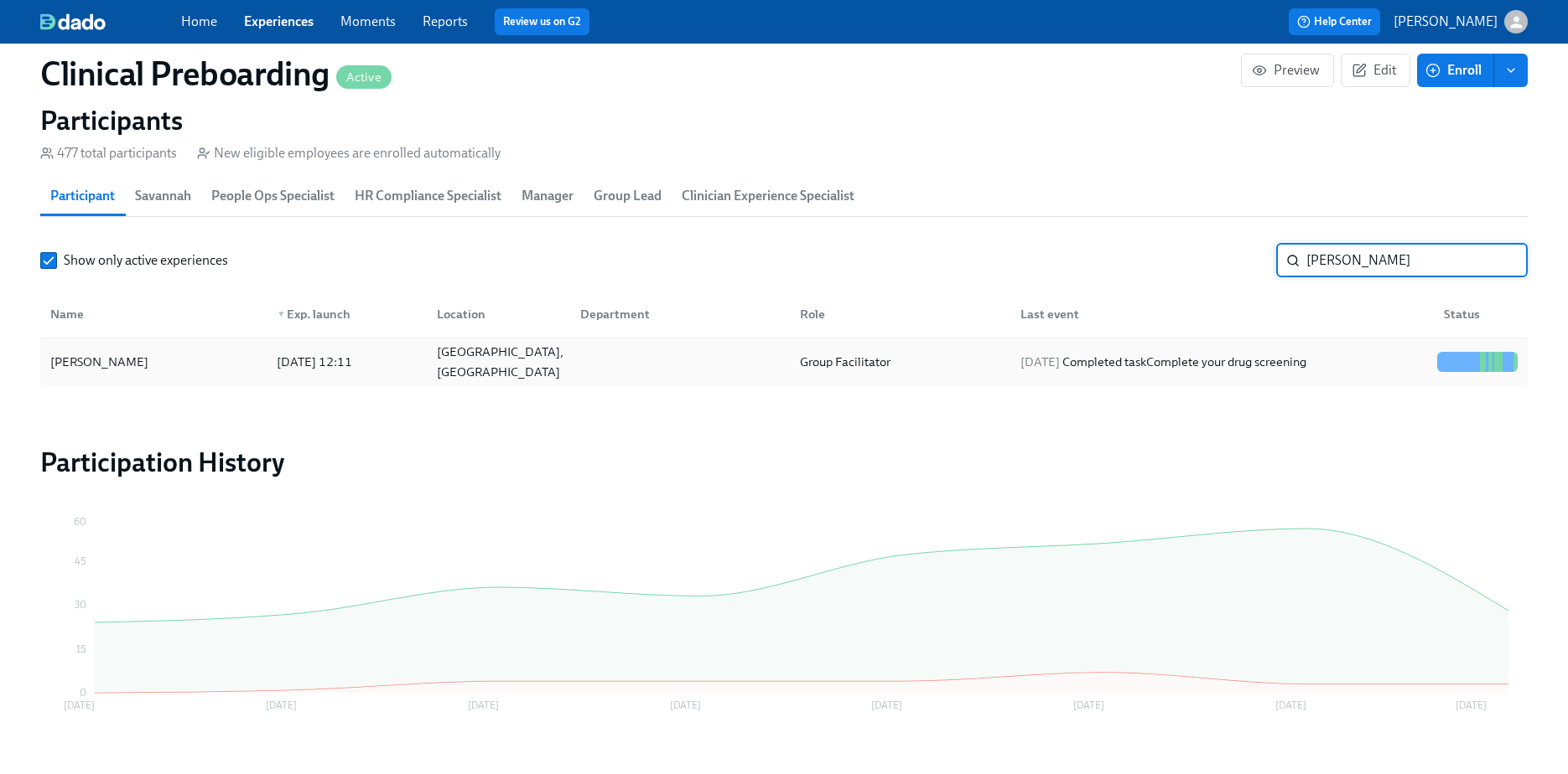
type input "celeste"
click at [204, 351] on div "Celeste Wilson-Davis" at bounding box center [153, 362] width 219 height 33
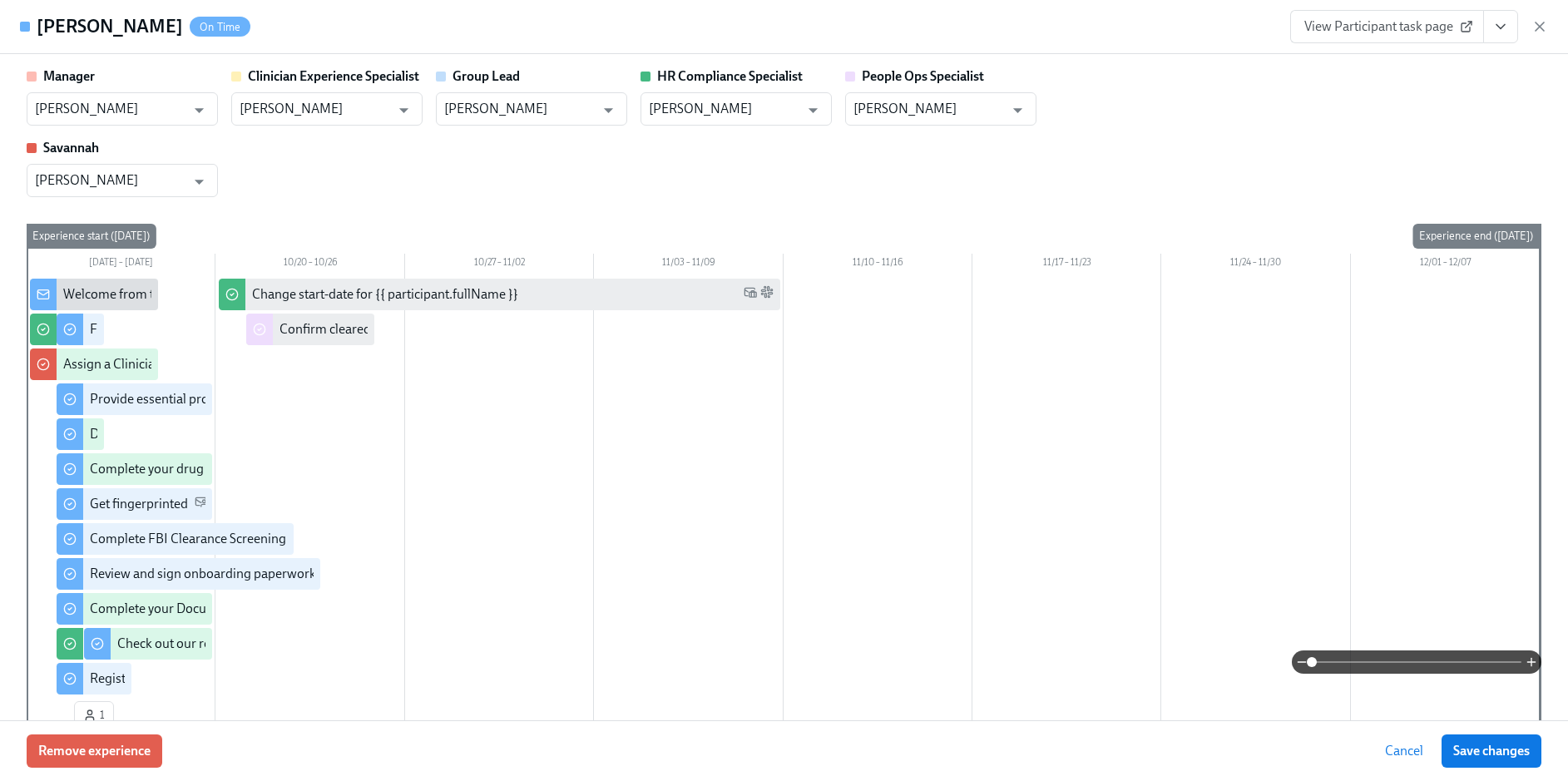
click at [1498, 25] on icon "View task page" at bounding box center [1501, 27] width 9 height 4
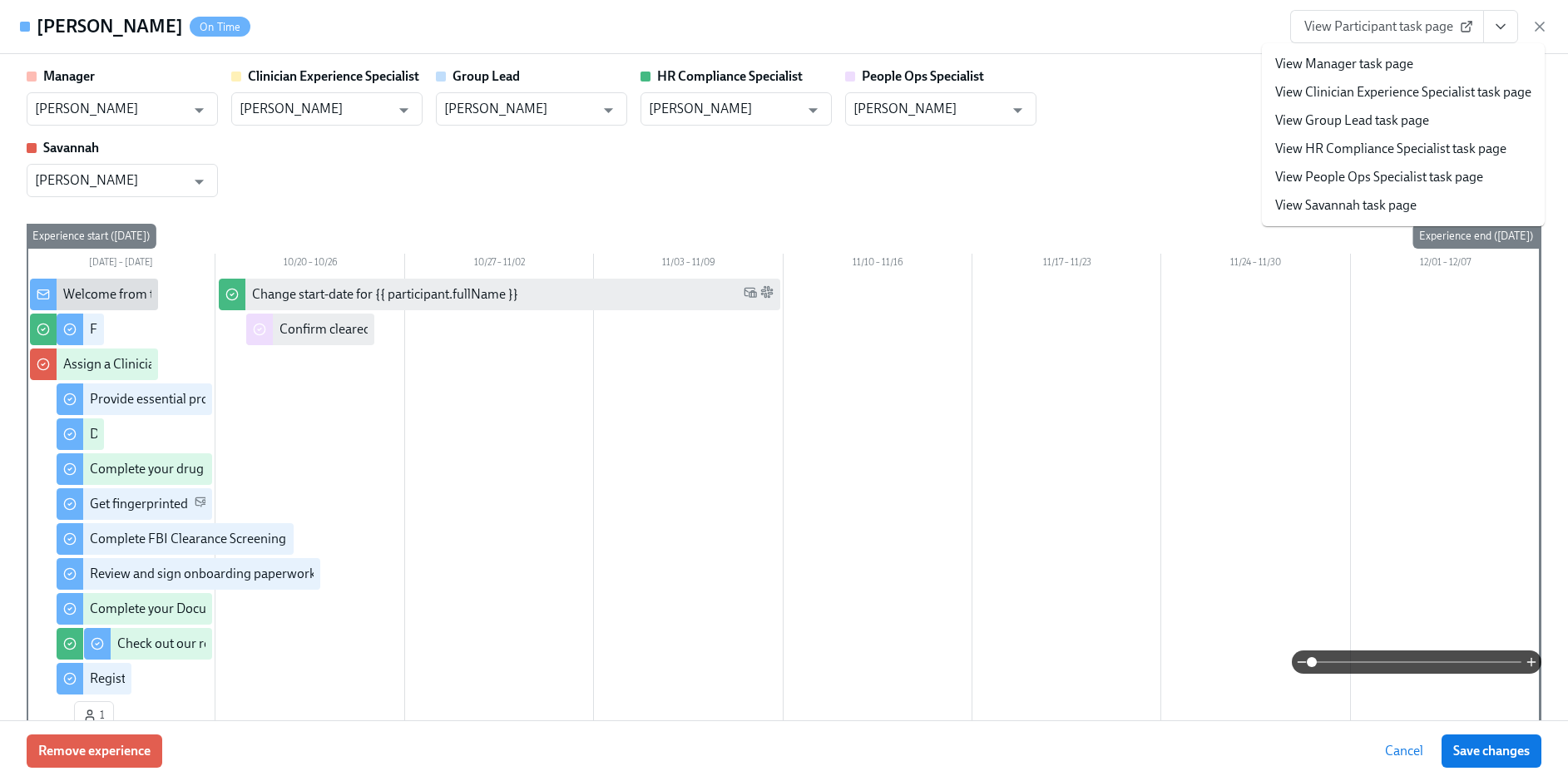
click at [1377, 146] on link "View HR Compliance Specialist task page" at bounding box center [1390, 149] width 231 height 18
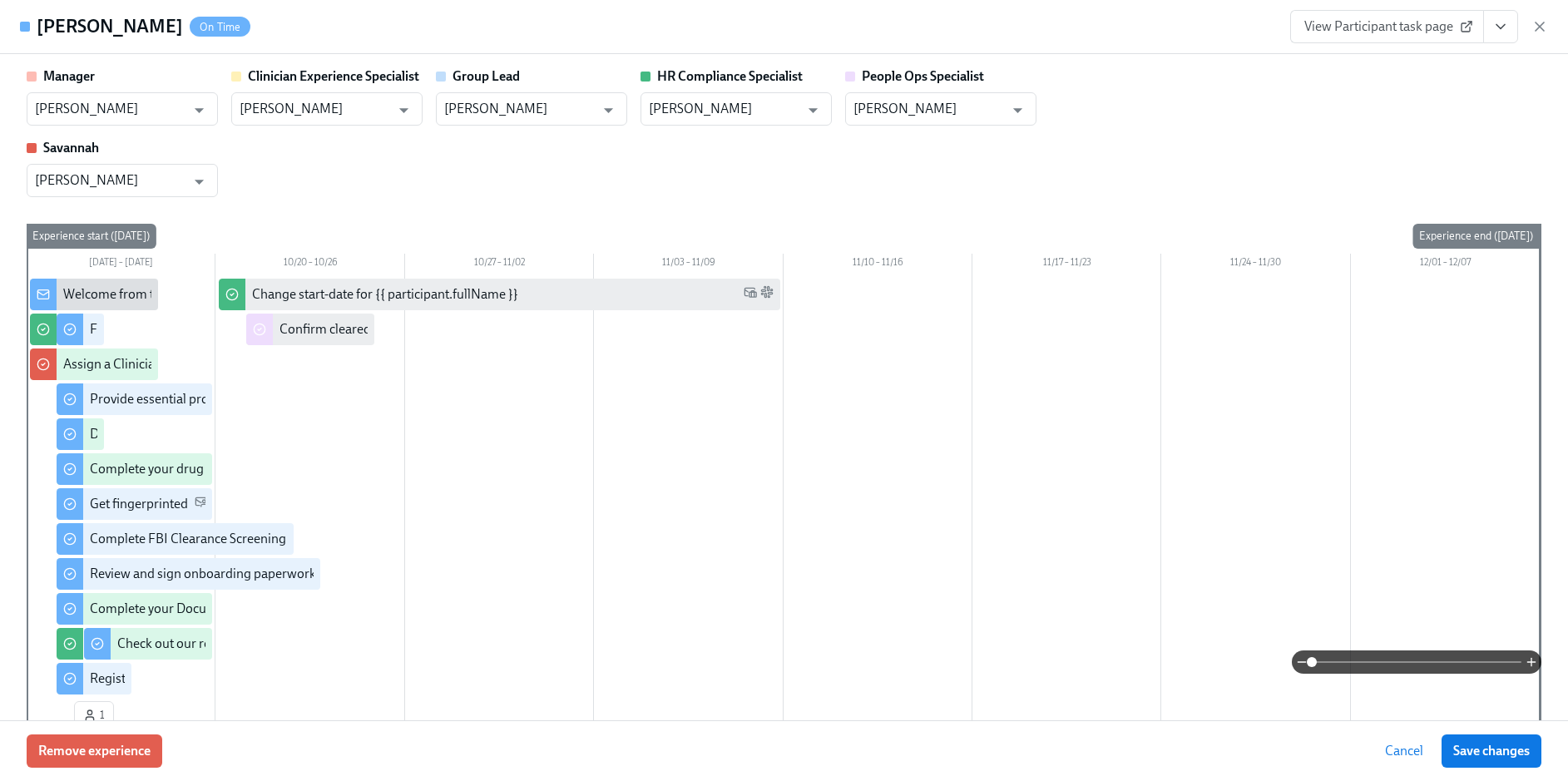
scroll to position [1764, 0]
click at [1412, 32] on span "View Participant task page" at bounding box center [1387, 26] width 165 height 17
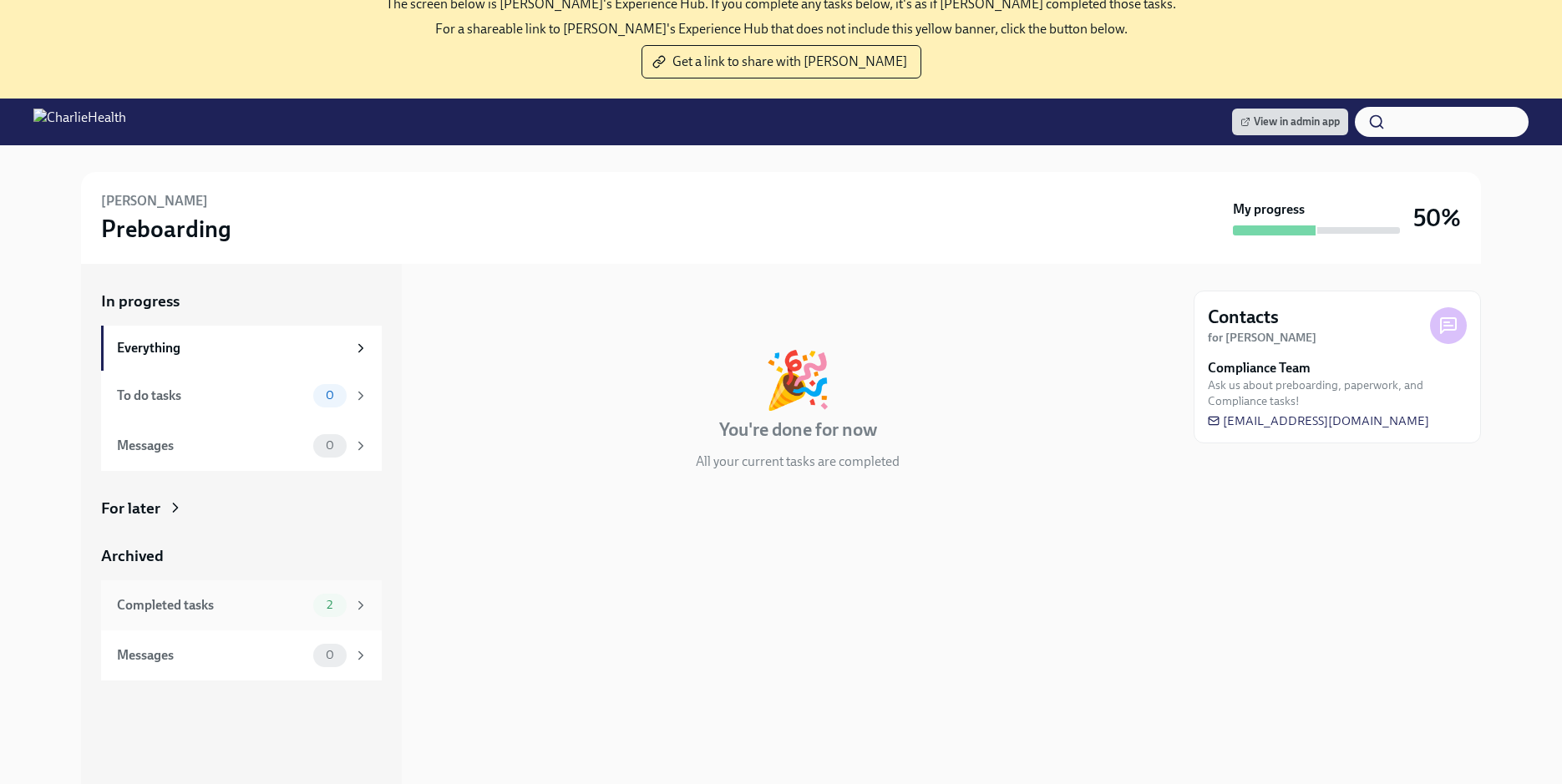
scroll to position [95, 0]
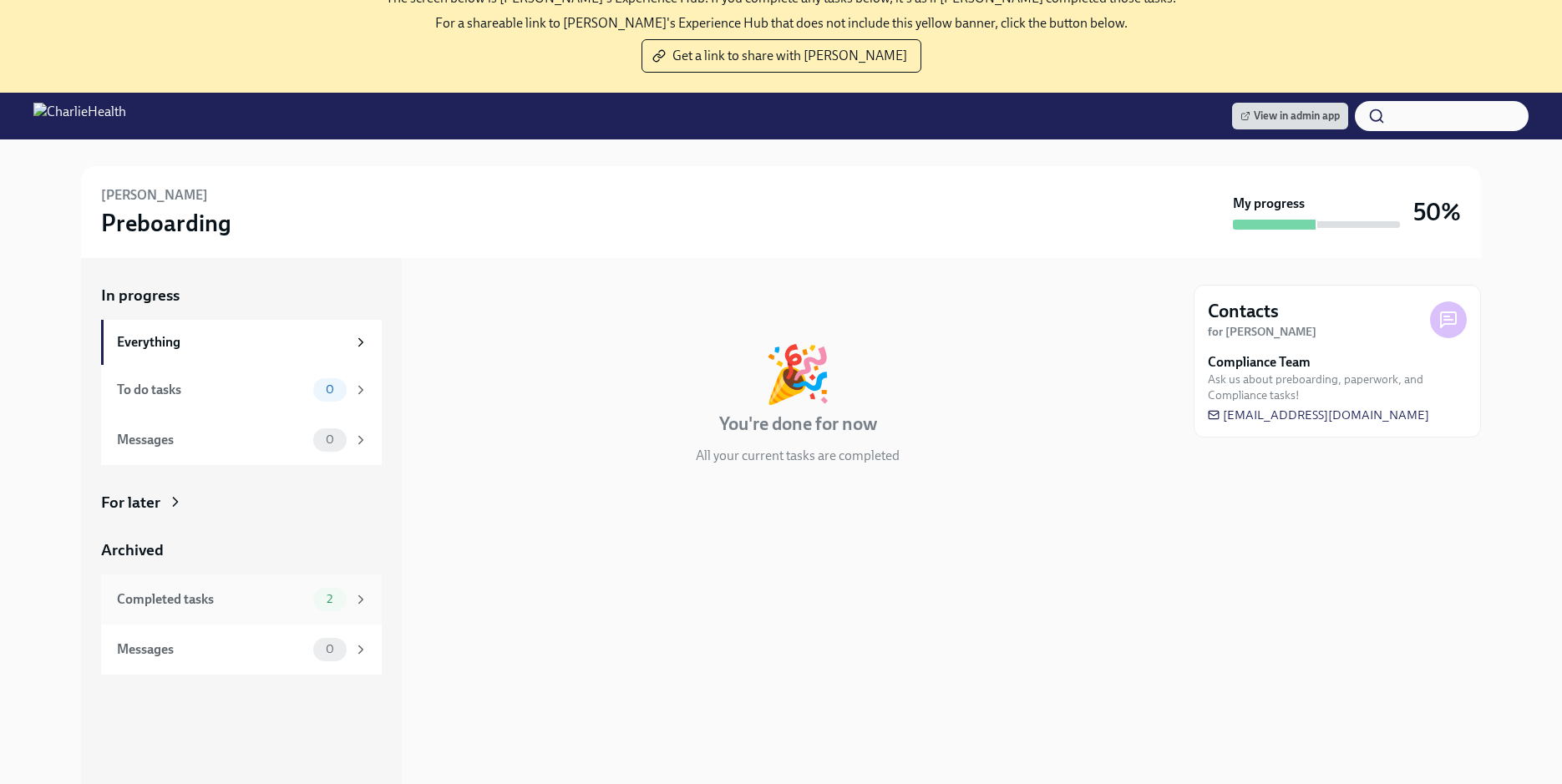
click at [320, 597] on span "2" at bounding box center [329, 599] width 26 height 12
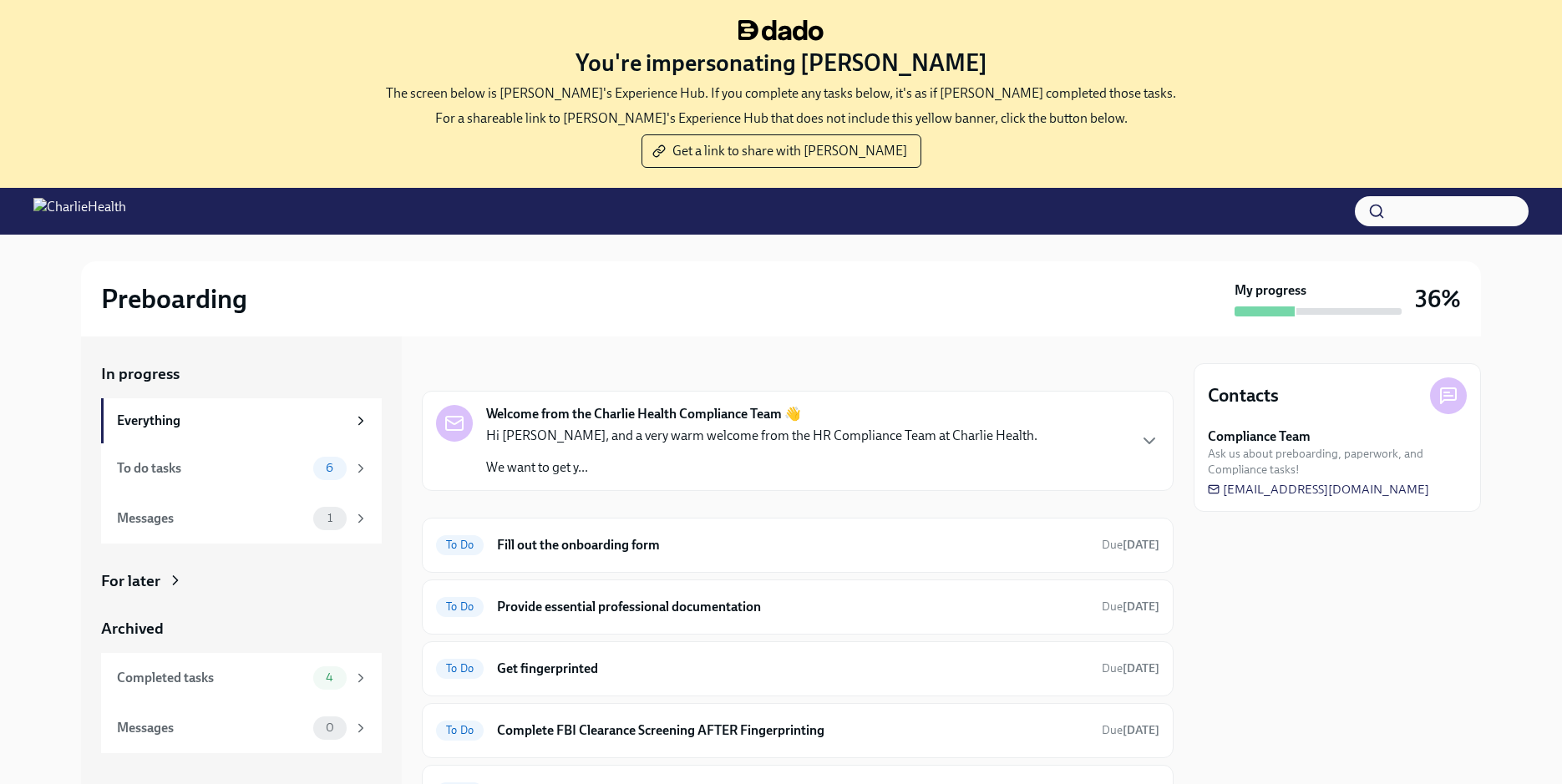
scroll to position [171, 0]
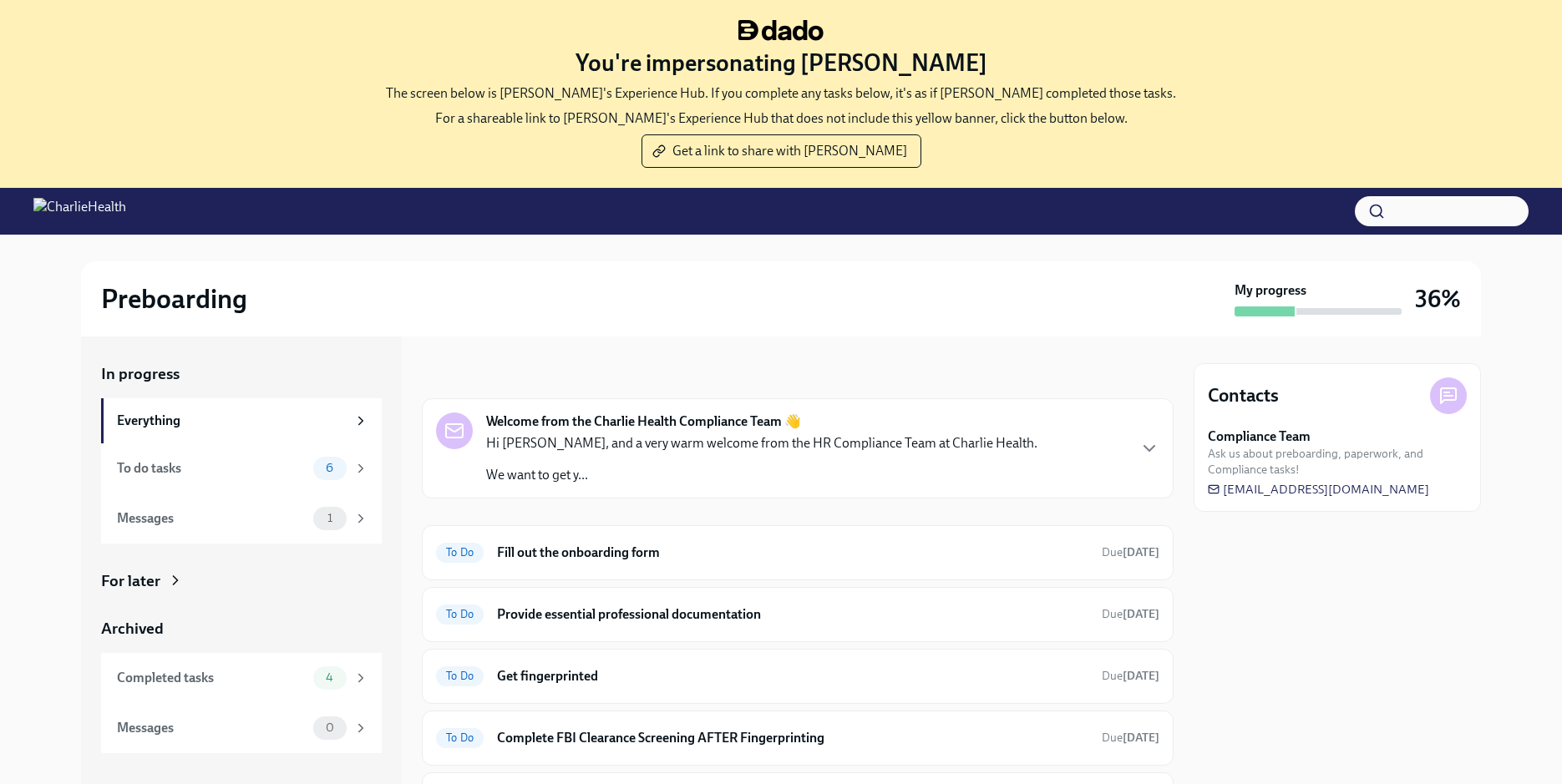
click at [699, 437] on p "Hi [PERSON_NAME], and a very warm welcome from the HR Compliance Team at Charli…" at bounding box center [761, 443] width 551 height 18
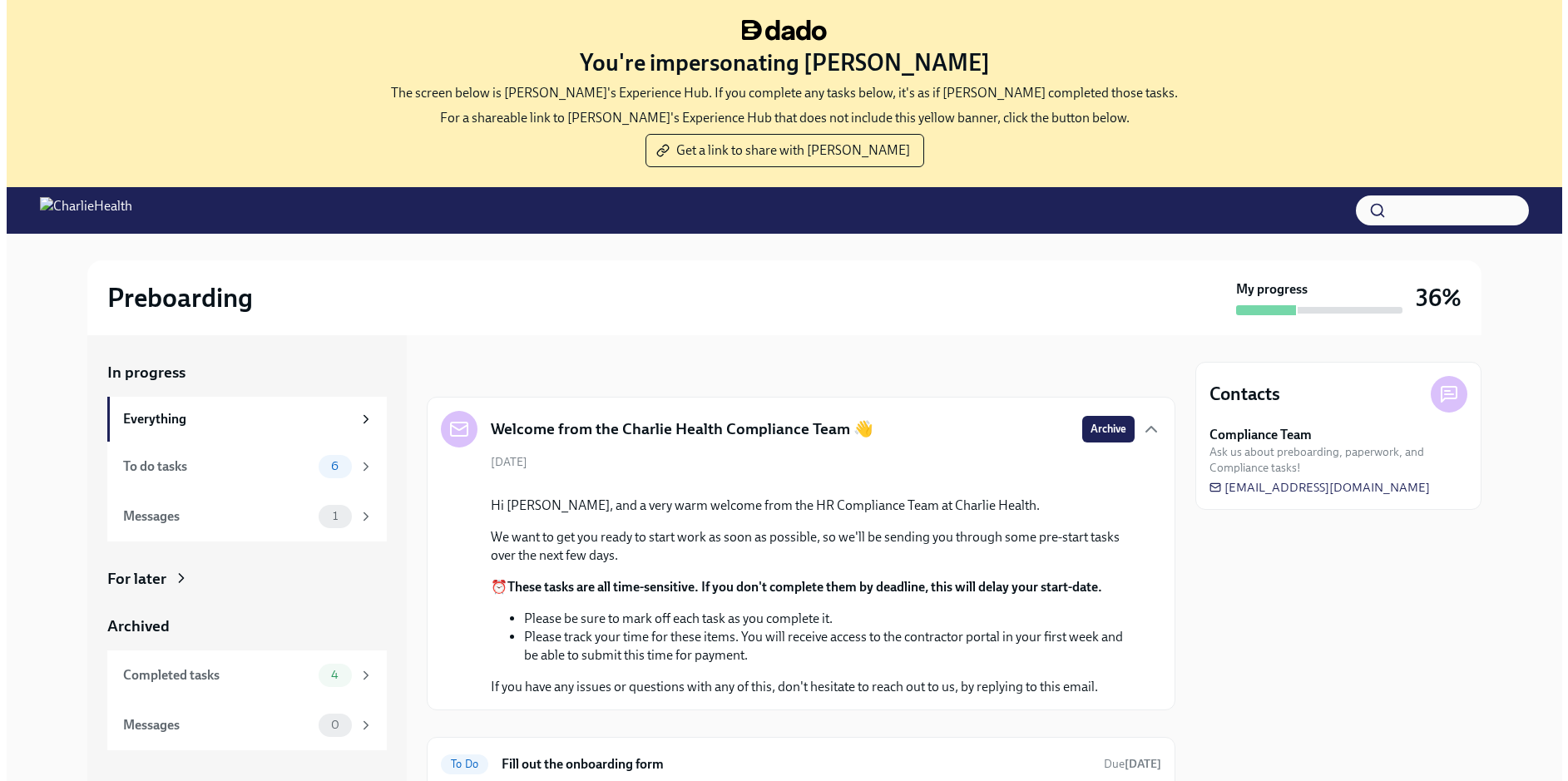
scroll to position [403, 0]
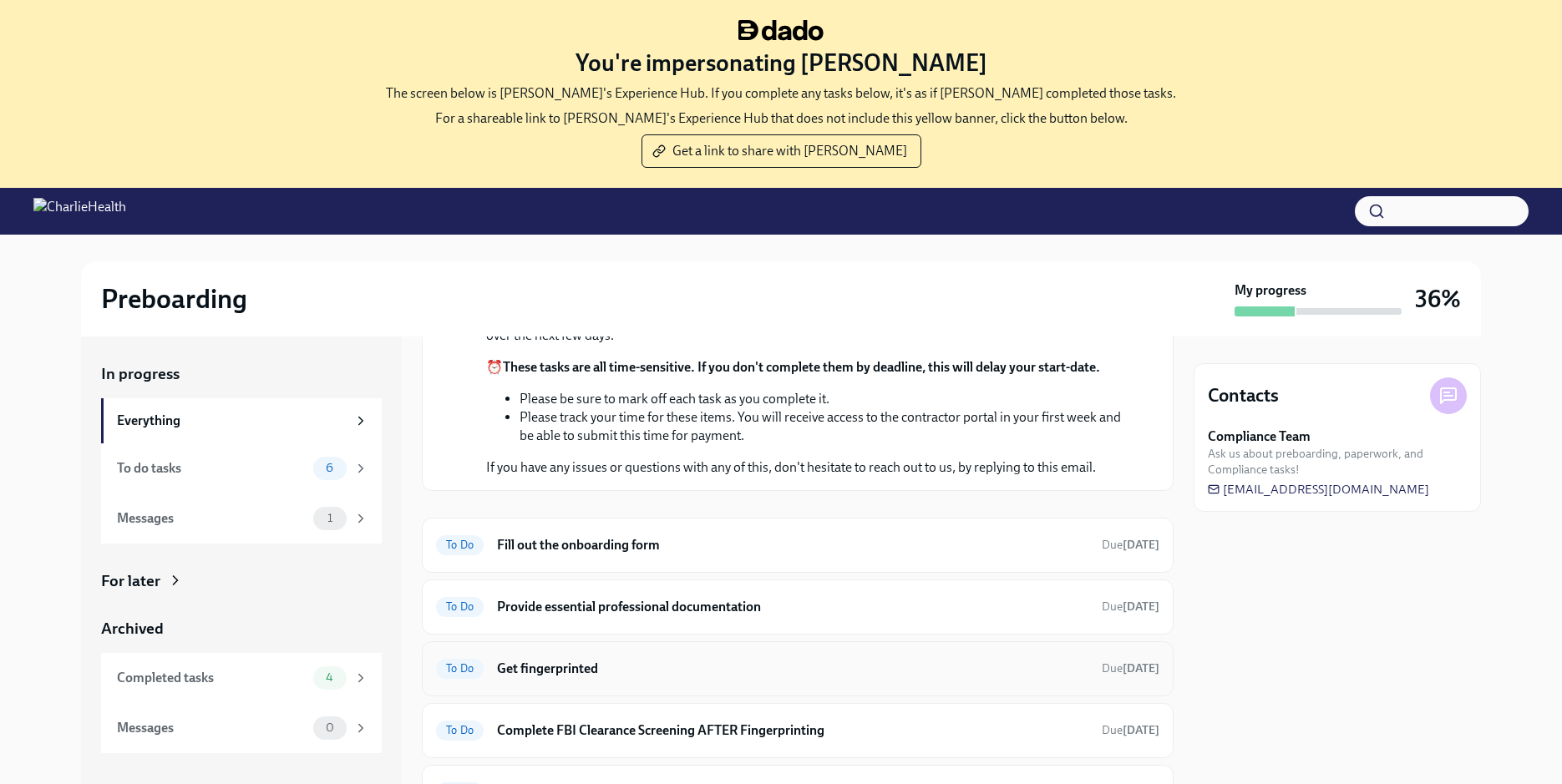
click at [599, 674] on h6 "Get fingerprinted" at bounding box center [792, 668] width 591 height 18
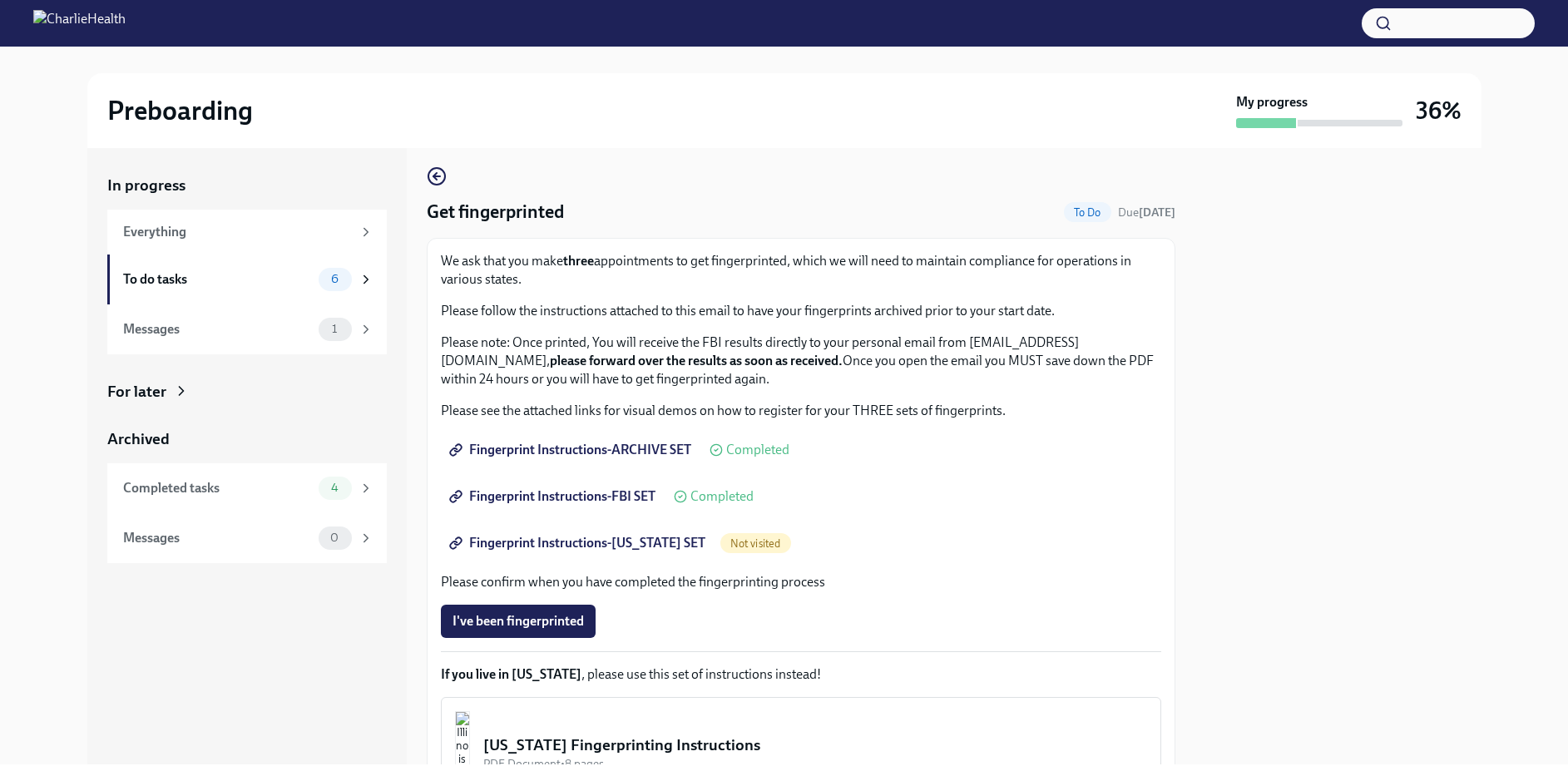
scroll to position [10, 0]
click at [663, 449] on span "Fingerprint Instructions-ARCHIVE SET" at bounding box center [572, 448] width 238 height 17
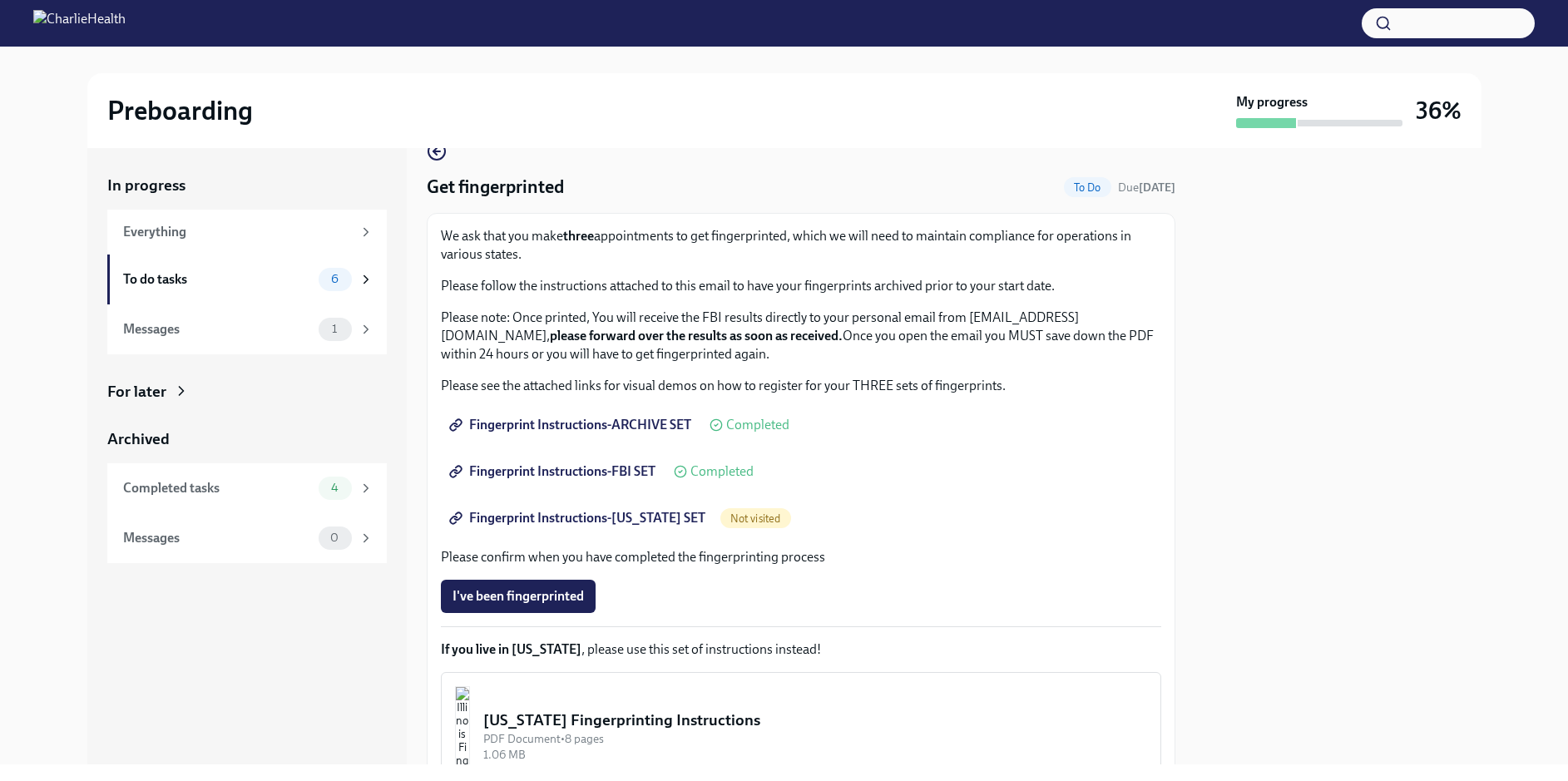
scroll to position [35, 0]
click at [615, 424] on span "Fingerprint Instructions-ARCHIVE SET" at bounding box center [572, 423] width 238 height 17
click at [612, 473] on span "Fingerprint Instructions-FBI SET" at bounding box center [553, 470] width 203 height 17
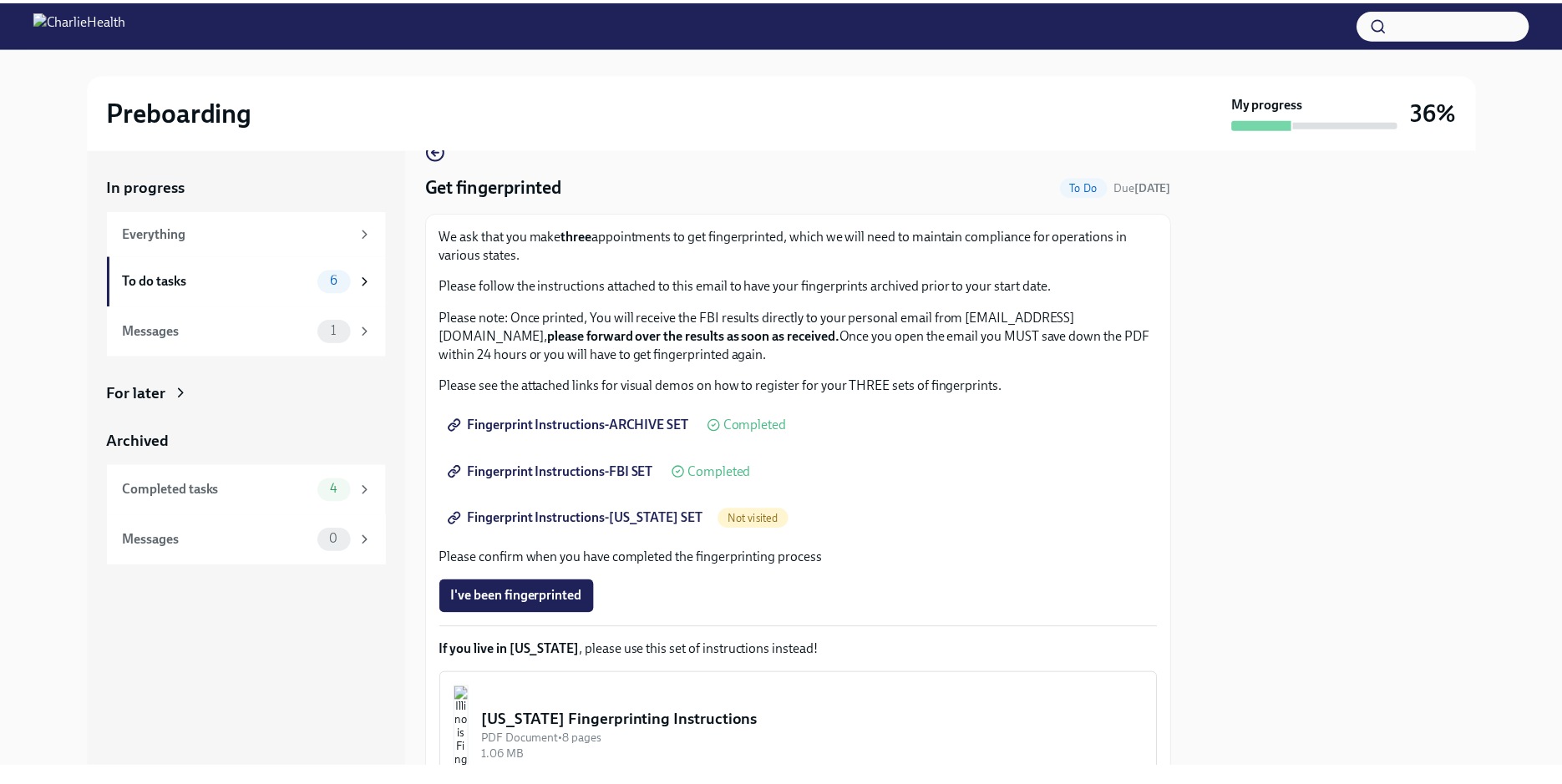
scroll to position [0, 0]
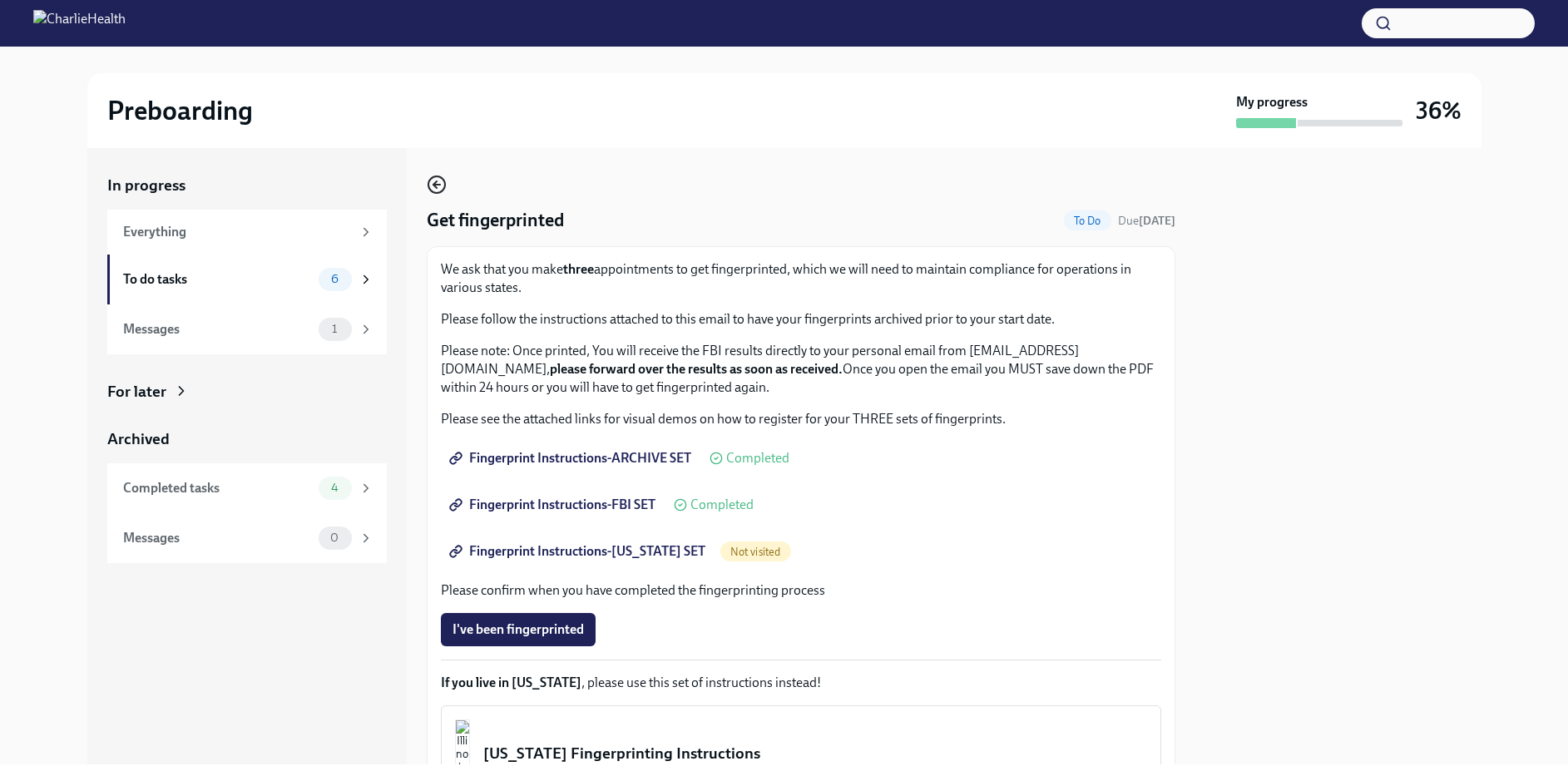
click at [440, 184] on icon "button" at bounding box center [436, 184] width 20 height 20
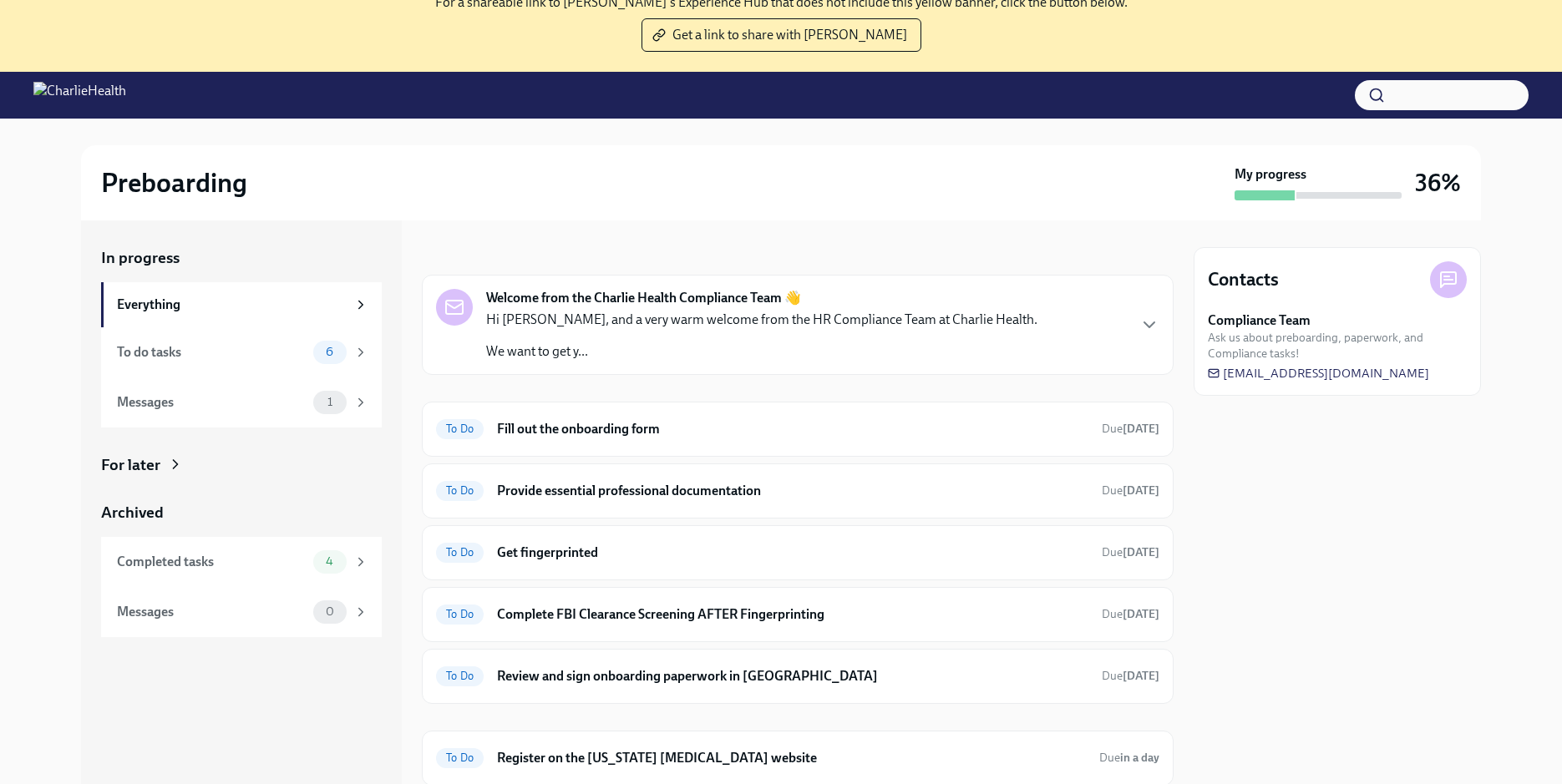
scroll to position [171, 0]
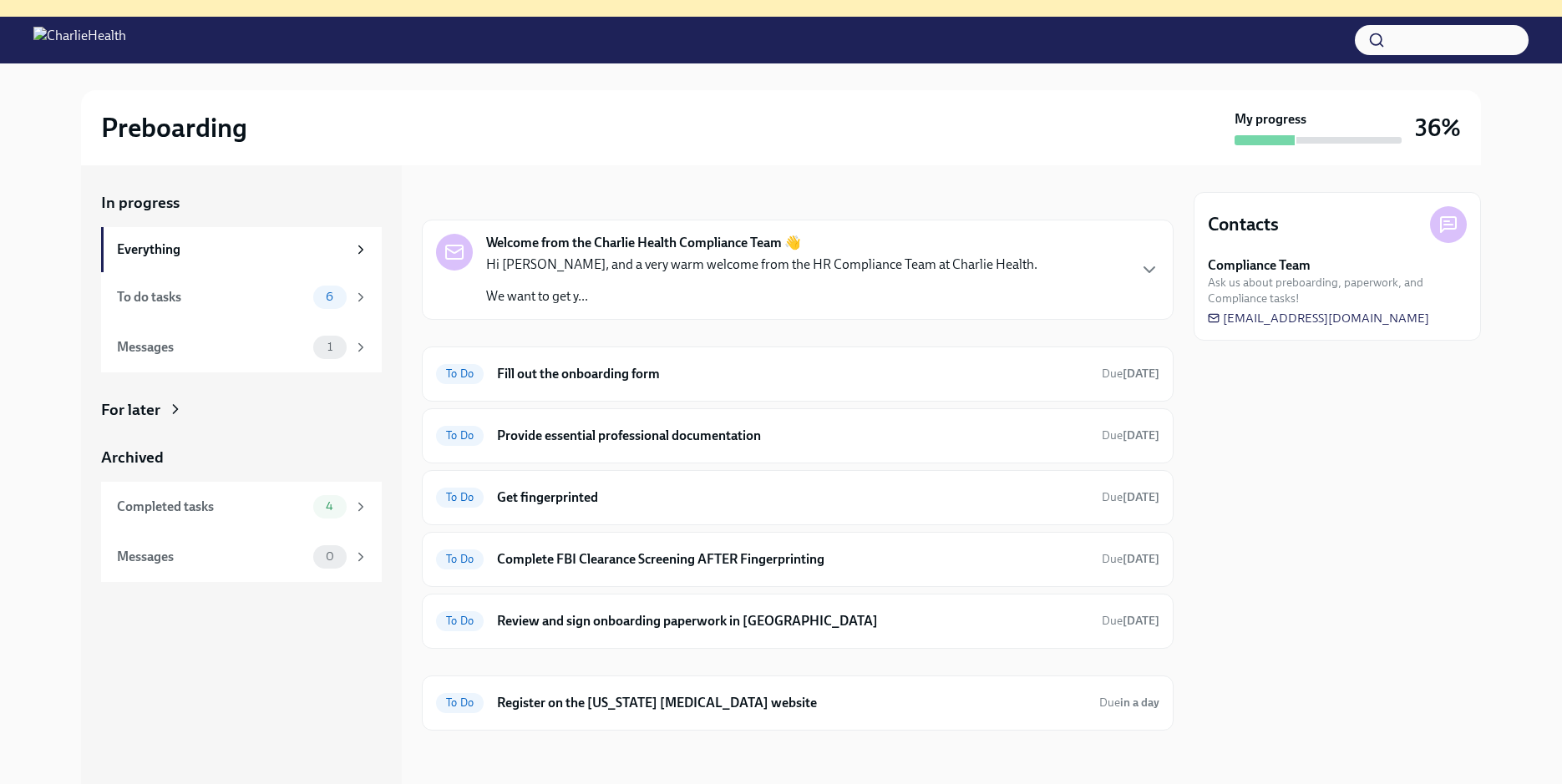
click at [802, 313] on div "Welcome from the Charlie Health Compliance Team 👋 Hi [PERSON_NAME], and a very …" at bounding box center [798, 269] width 751 height 100
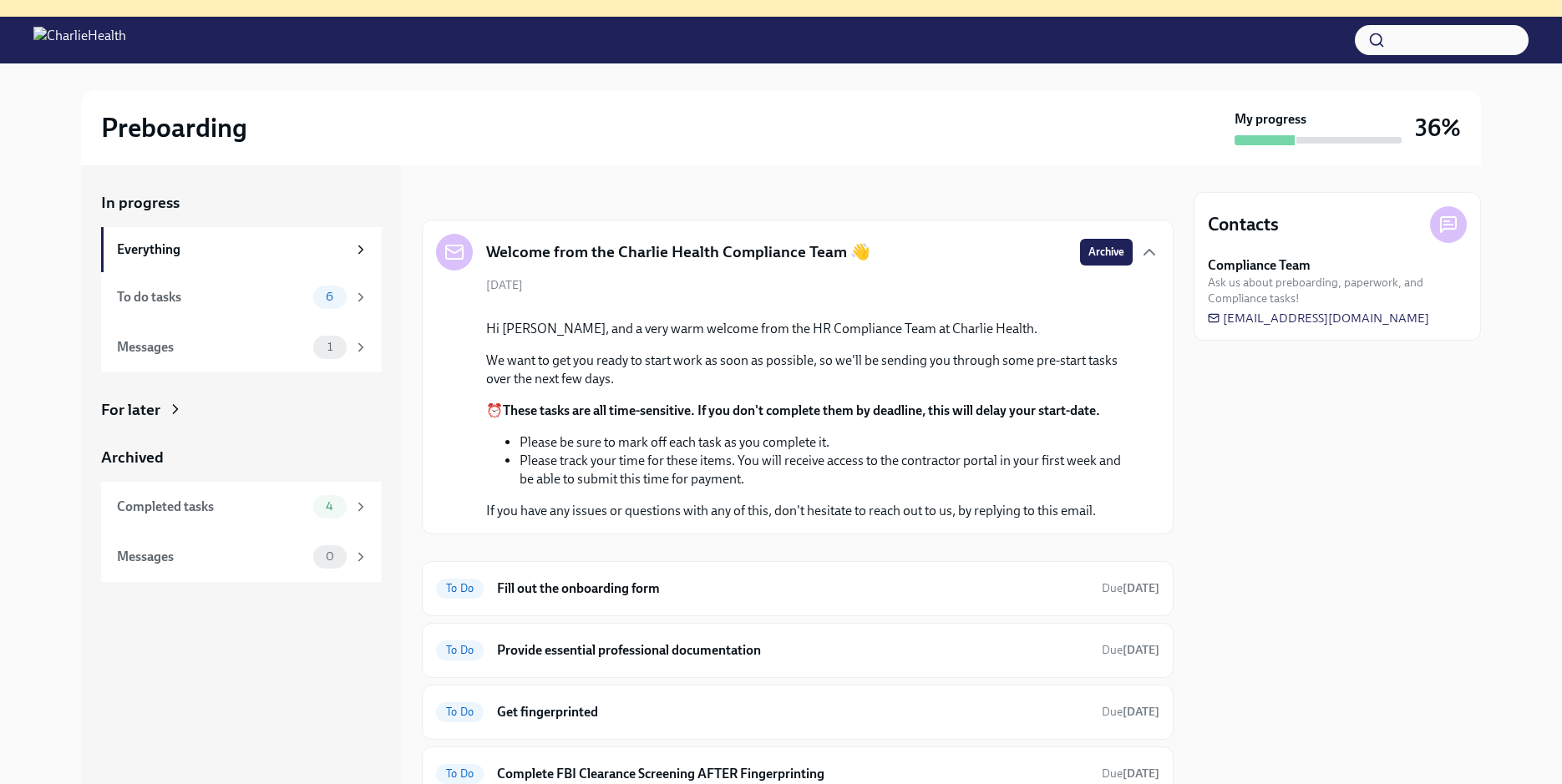
scroll to position [404, 0]
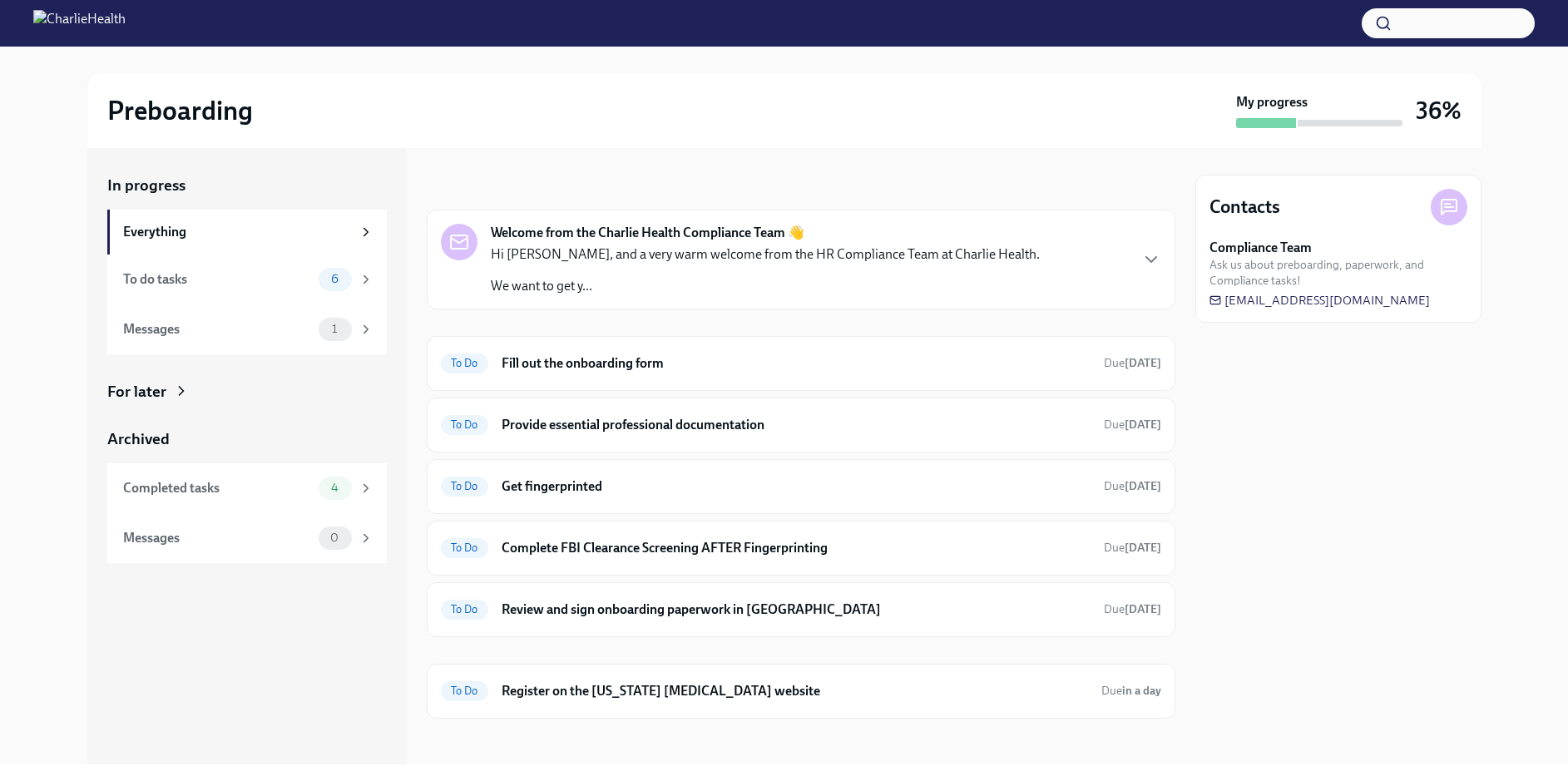
click at [894, 266] on div "Hi Celeste, and a very warm welcome from the HR Compliance Team at Charlie Heal…" at bounding box center [765, 270] width 549 height 50
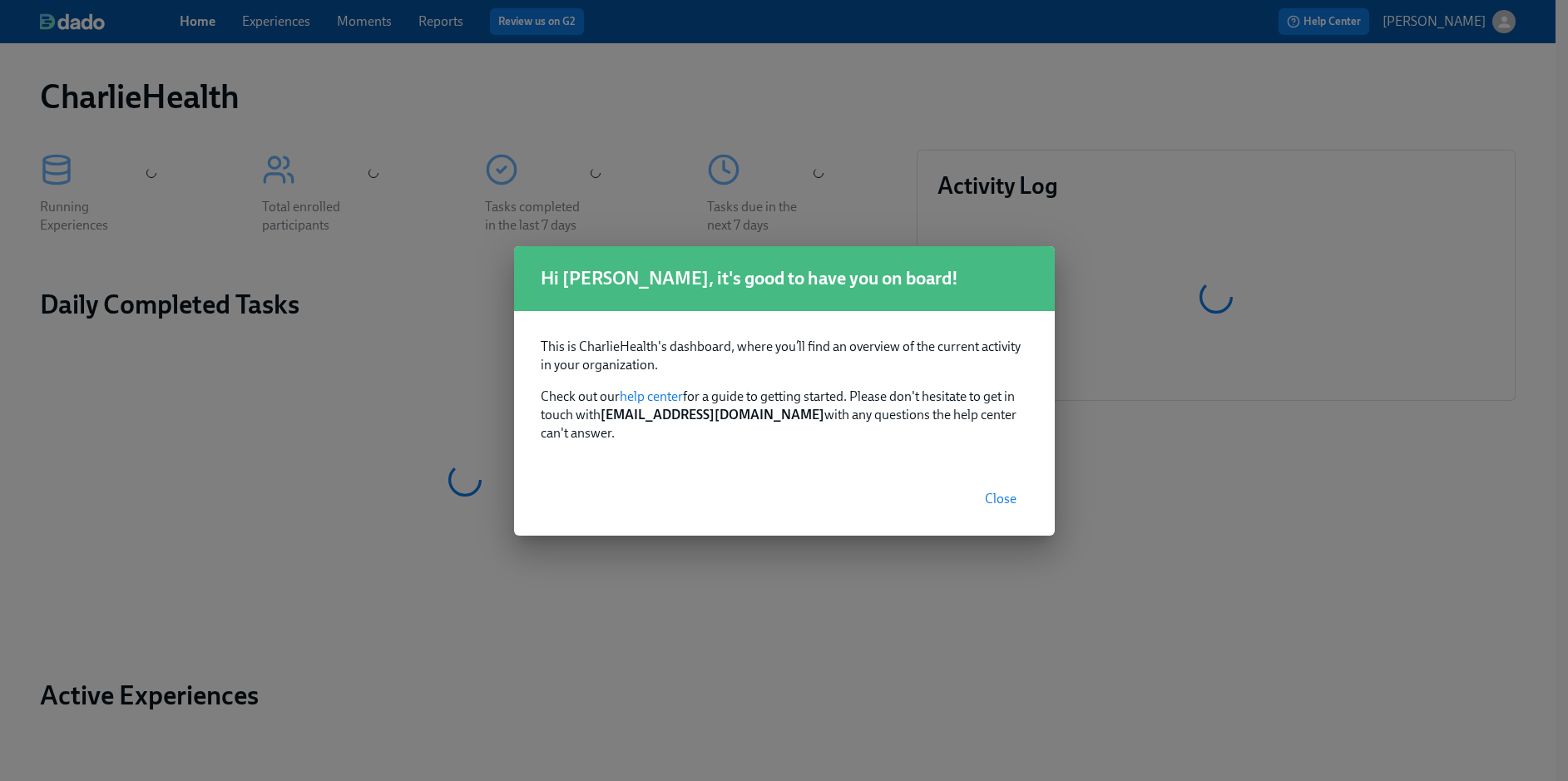
click at [999, 482] on button "Close" at bounding box center [1000, 498] width 55 height 33
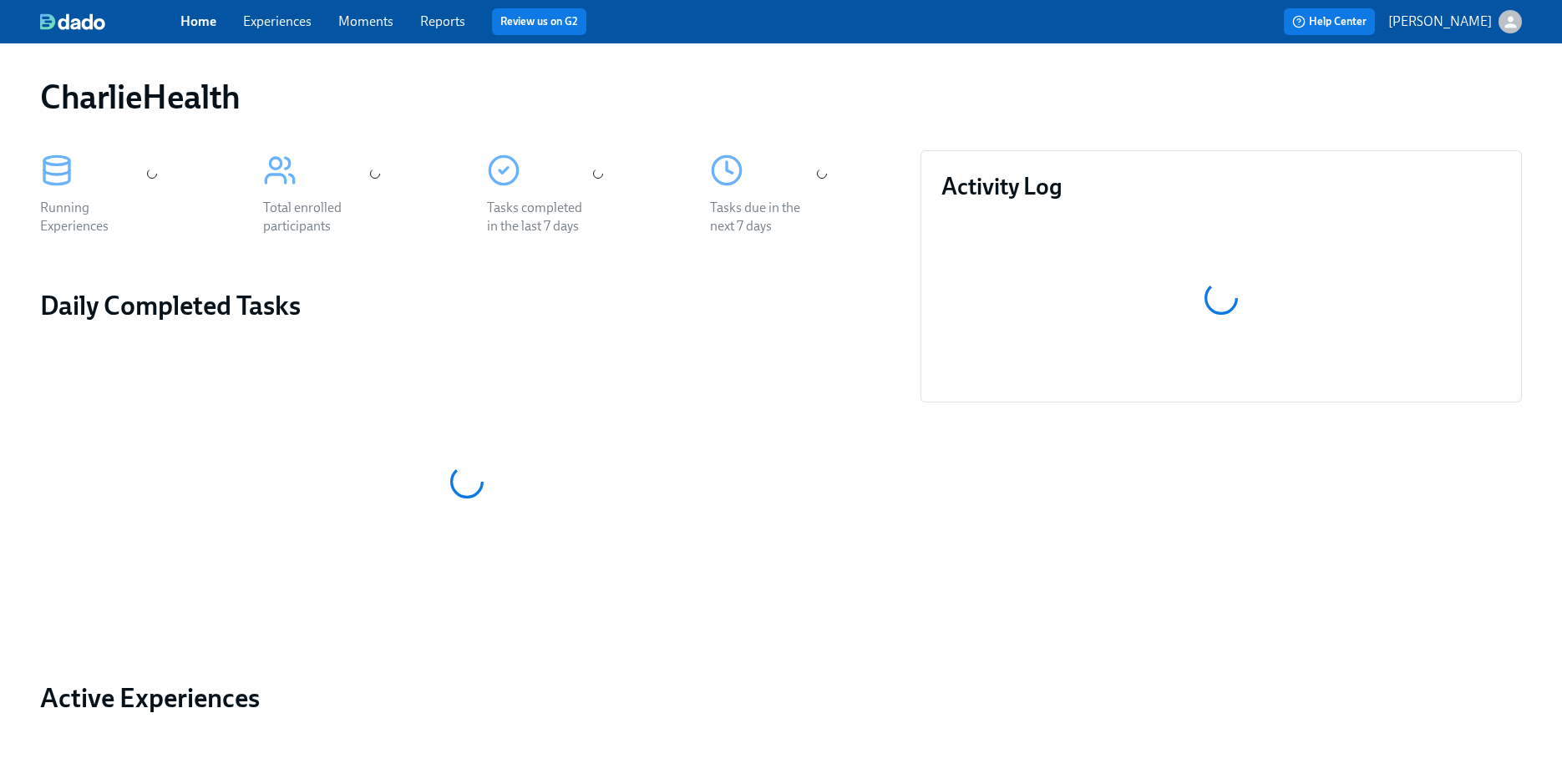
click at [294, 24] on link "Experiences" at bounding box center [277, 21] width 68 height 16
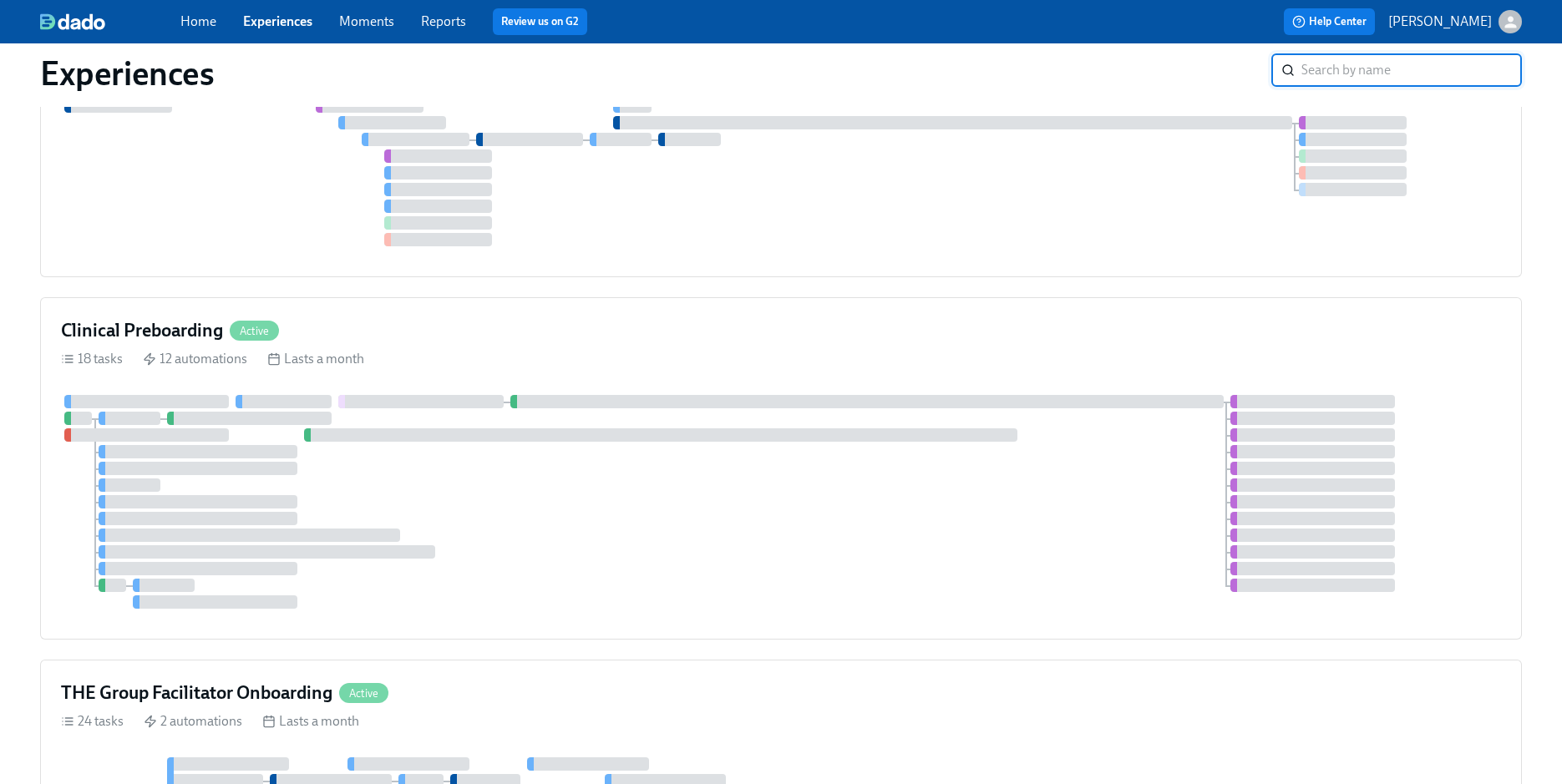
scroll to position [492, 0]
click at [378, 452] on div at bounding box center [781, 504] width 1440 height 214
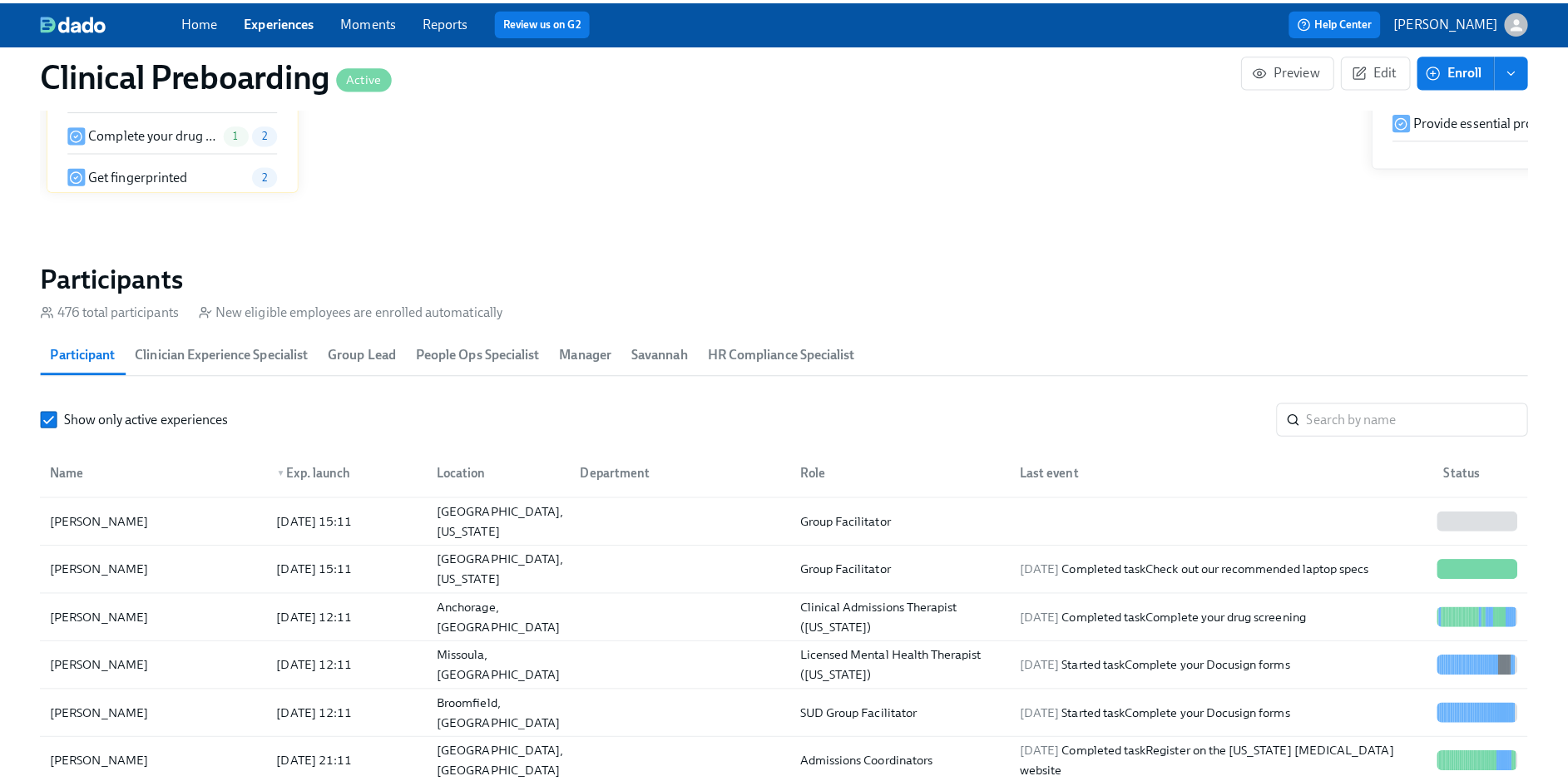
scroll to position [1628, 0]
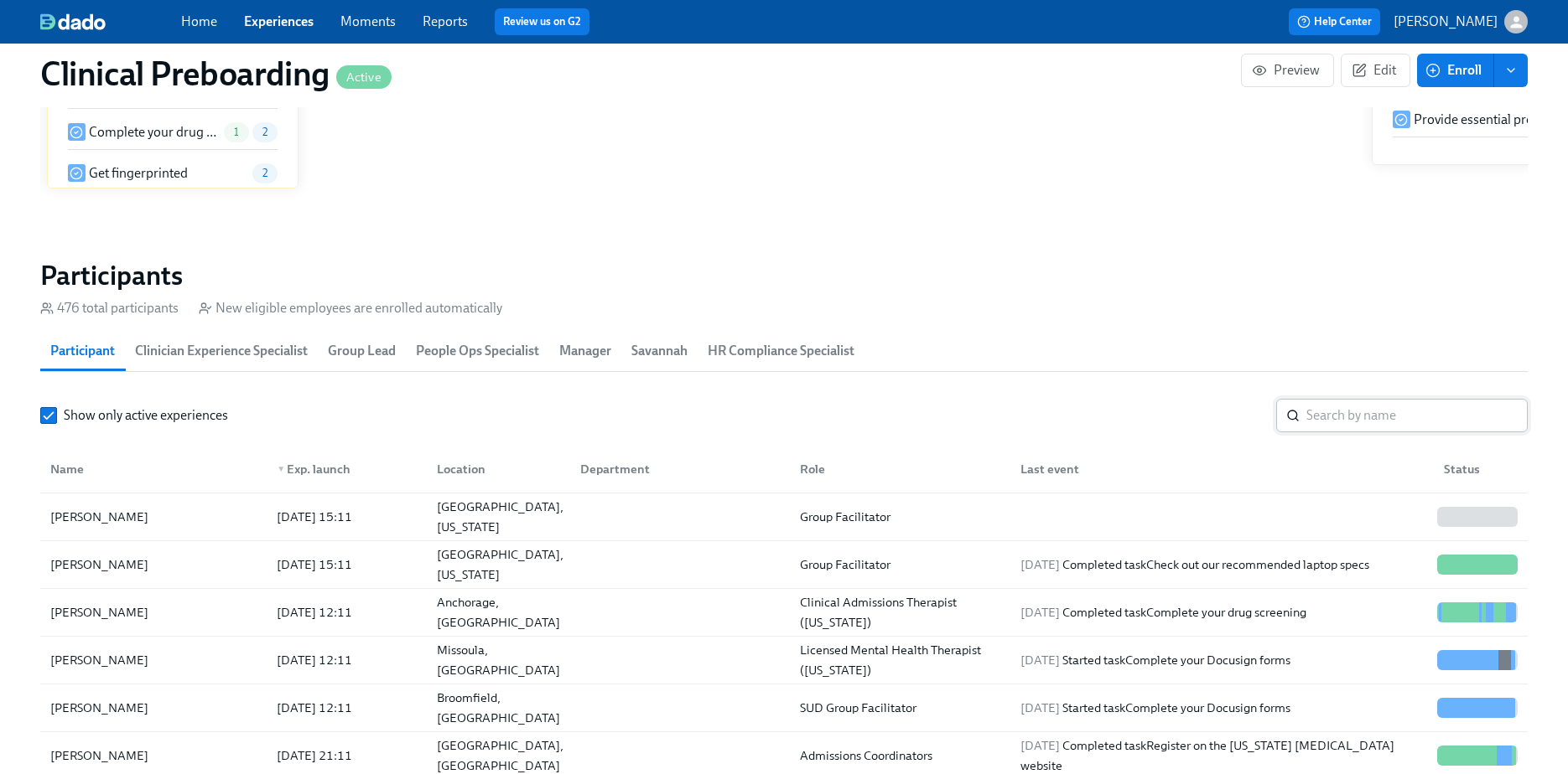
click at [1327, 408] on input "search" at bounding box center [1416, 415] width 221 height 33
type input "[PERSON_NAME]"
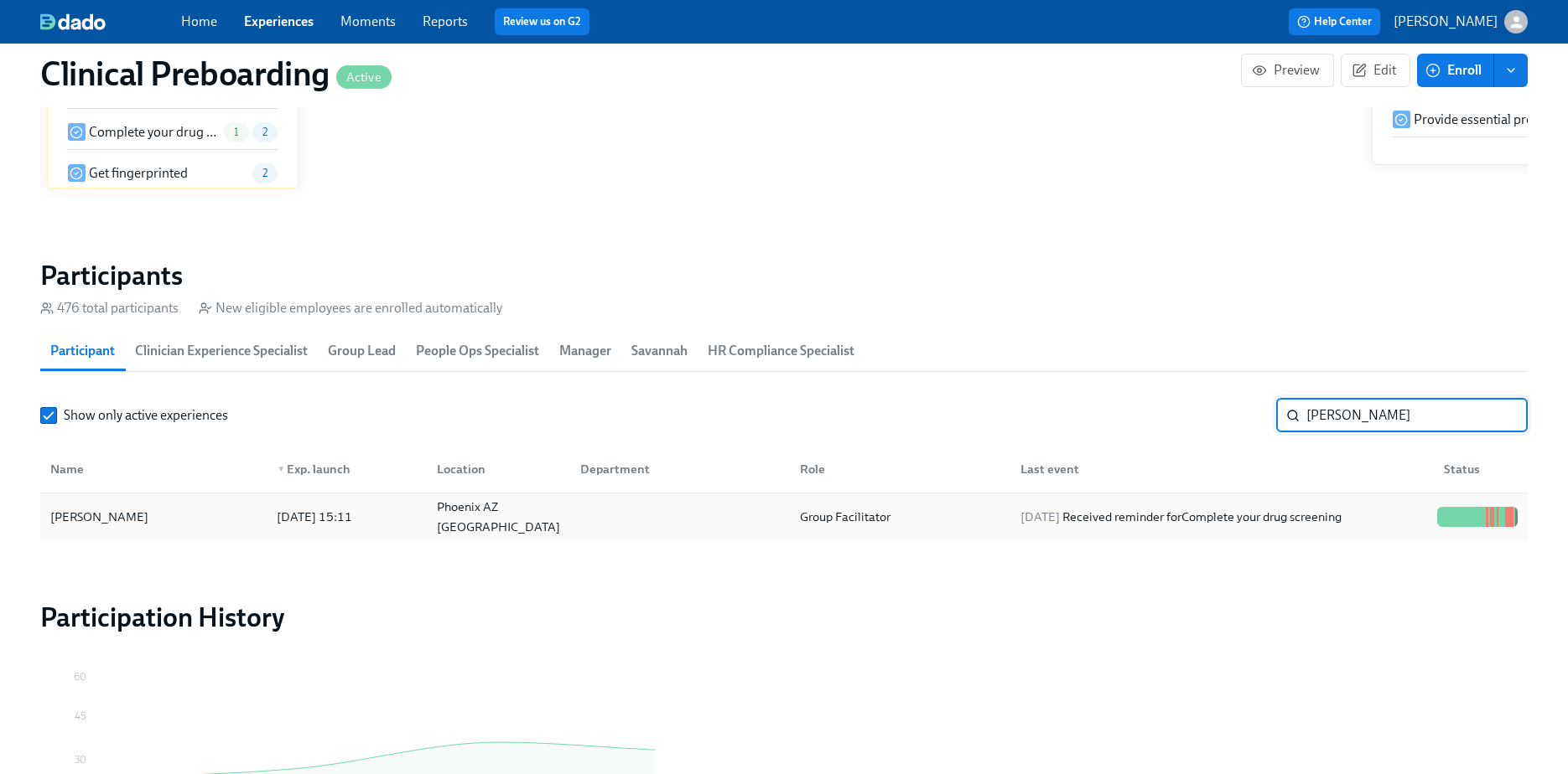
click at [110, 530] on div "[PERSON_NAME]" at bounding box center [153, 517] width 219 height 33
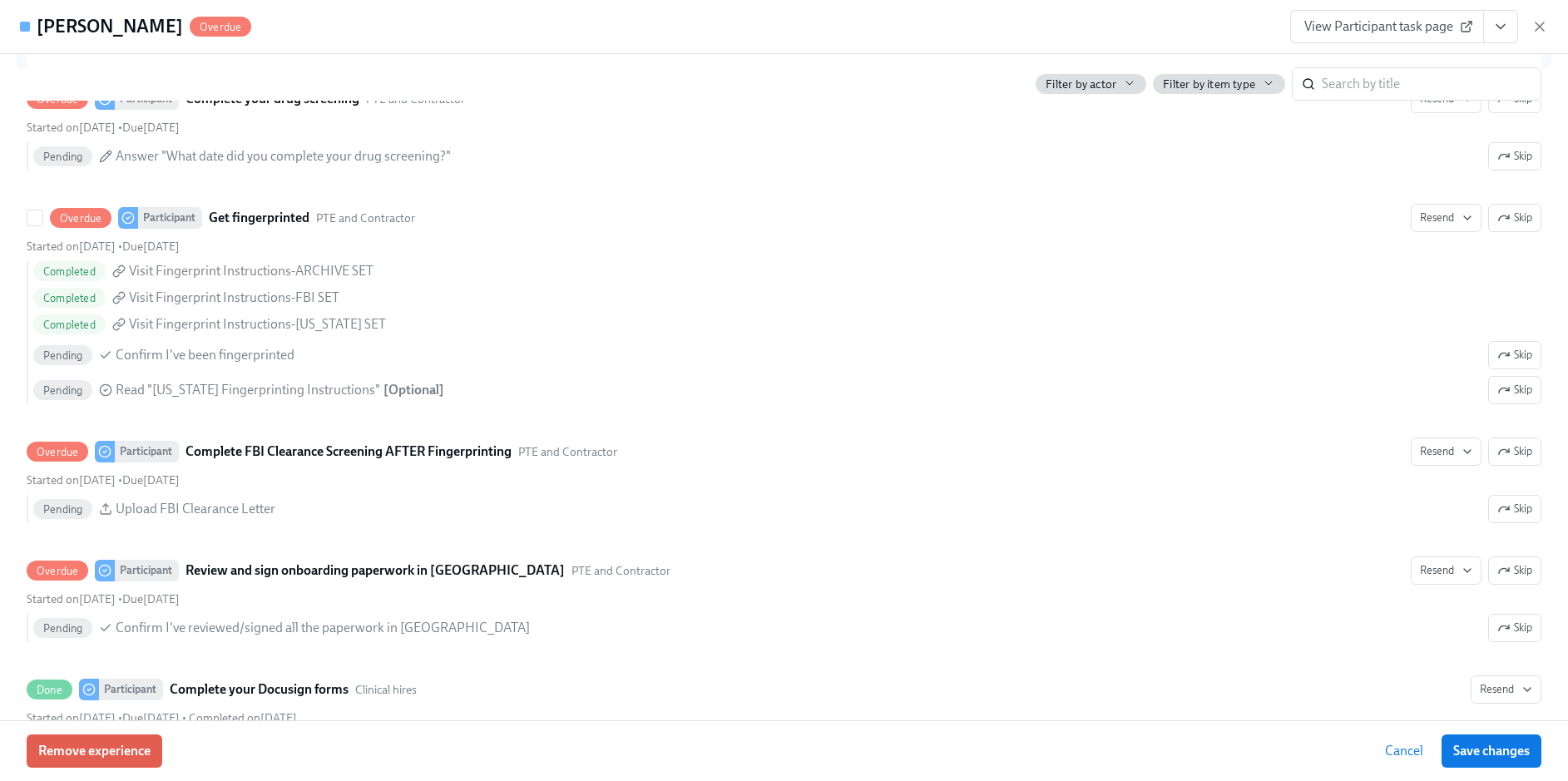
scroll to position [2073, 0]
